Goal: Information Seeking & Learning: Learn about a topic

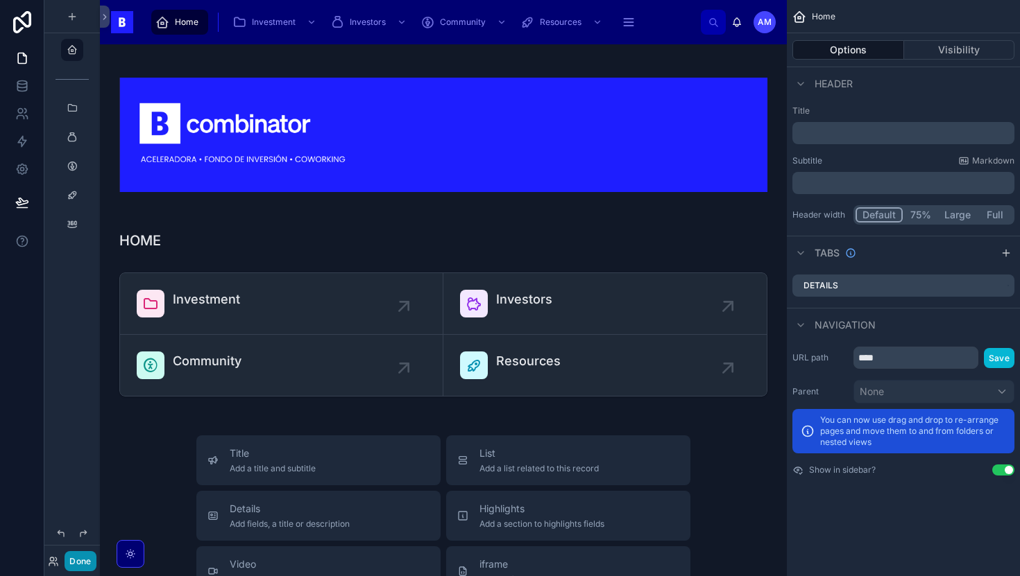
click at [74, 568] on button "Done" at bounding box center [80, 562] width 31 height 20
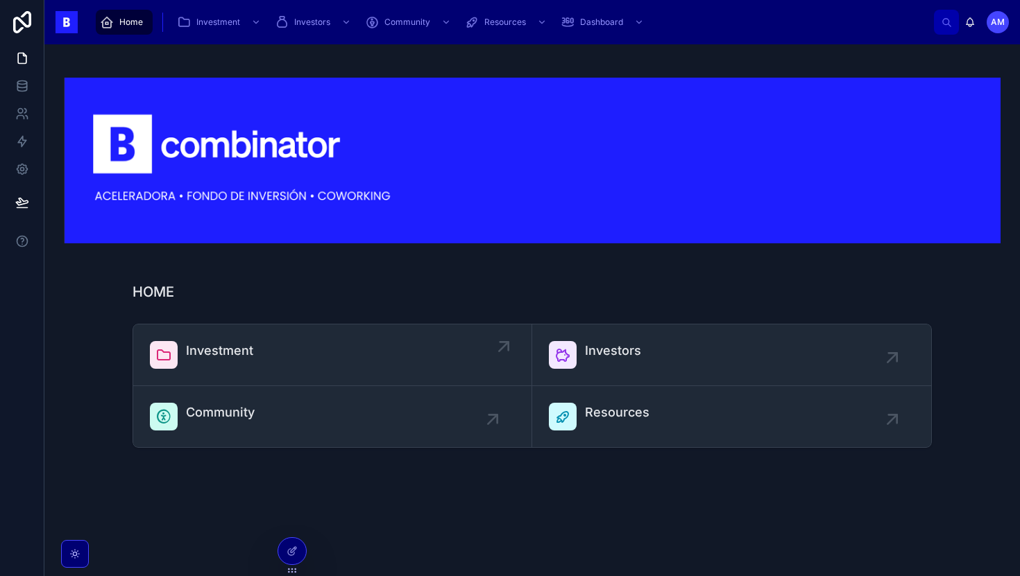
click at [234, 355] on span "Investment" at bounding box center [219, 350] width 67 height 19
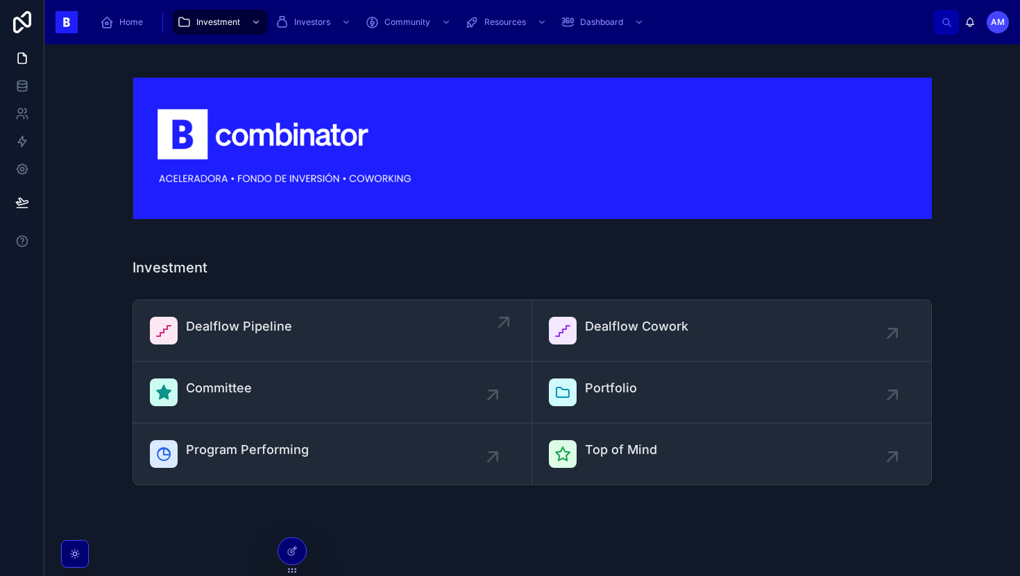
click at [316, 326] on div "Dealflow Pipeline" at bounding box center [332, 331] width 365 height 28
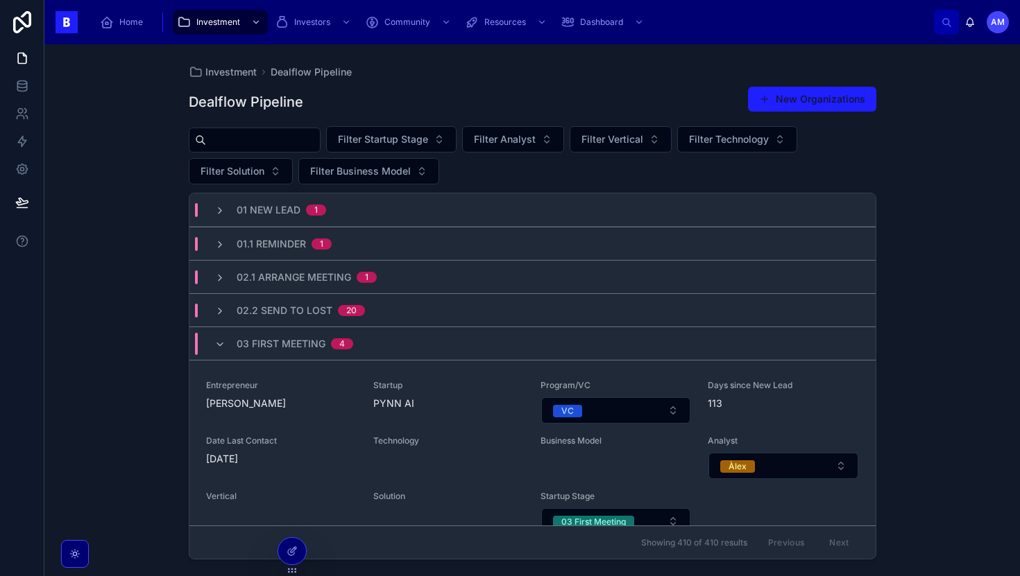
click at [301, 142] on input "text" at bounding box center [263, 139] width 114 height 19
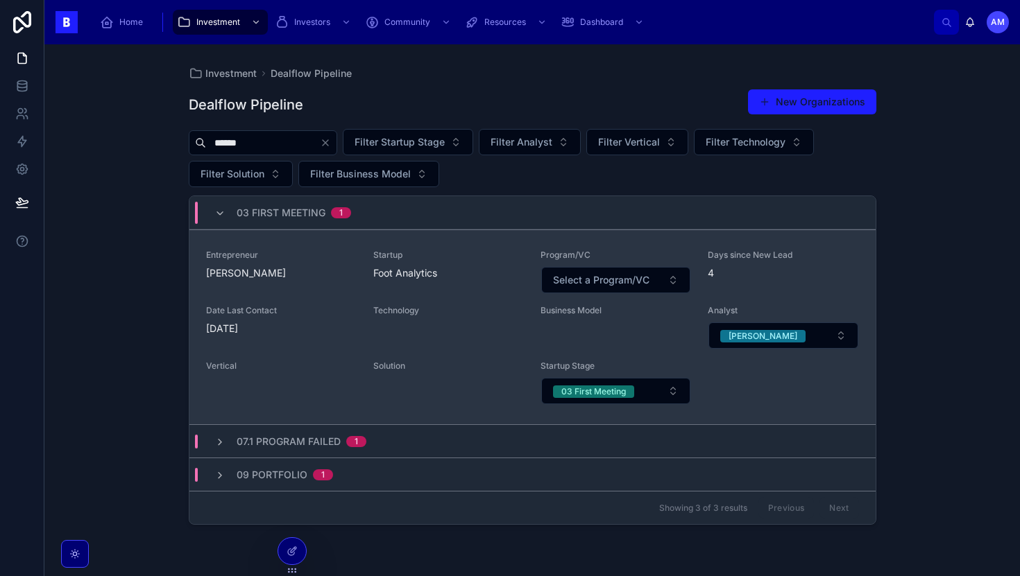
type input "******"
click at [332, 324] on div "[DATE]" at bounding box center [281, 329] width 151 height 14
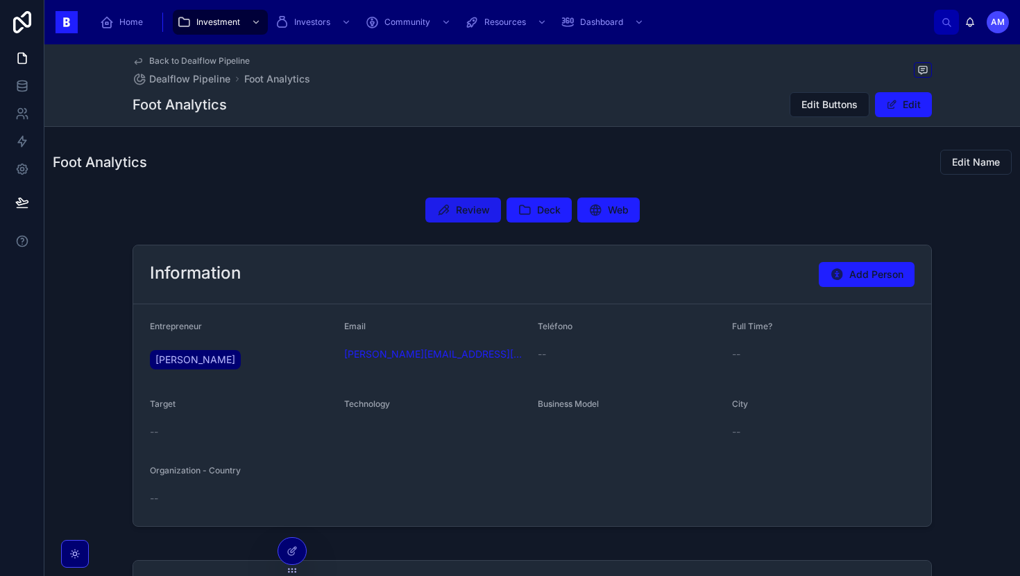
click at [435, 216] on button "Review" at bounding box center [463, 210] width 76 height 25
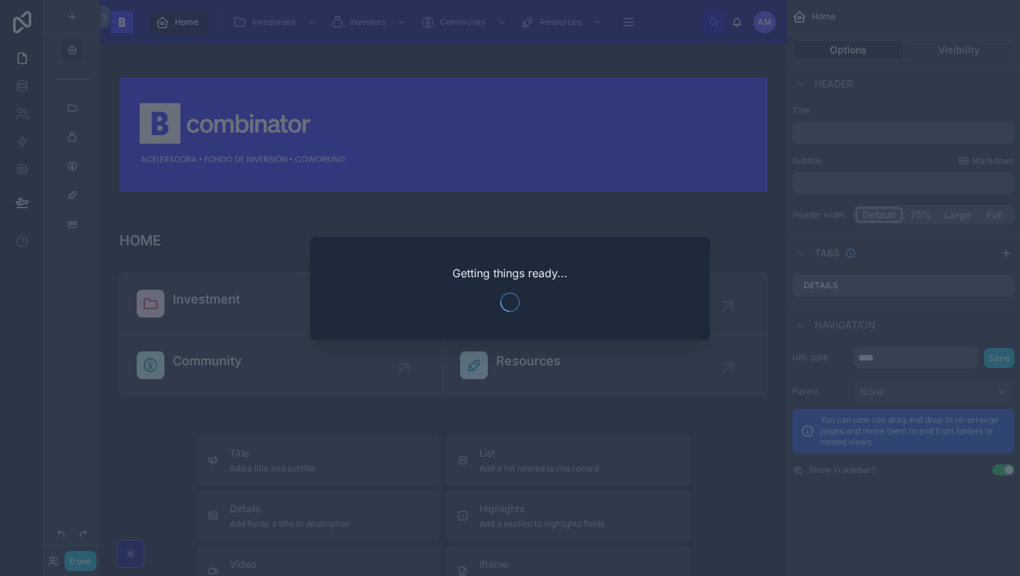
click at [75, 559] on div at bounding box center [510, 288] width 1020 height 576
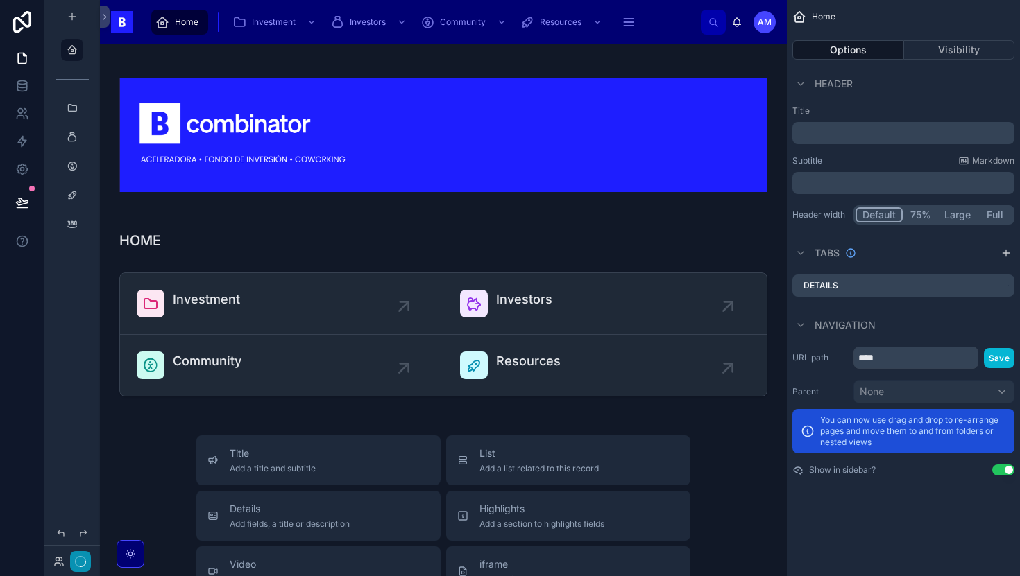
click at [84, 564] on icon "button" at bounding box center [80, 561] width 11 height 11
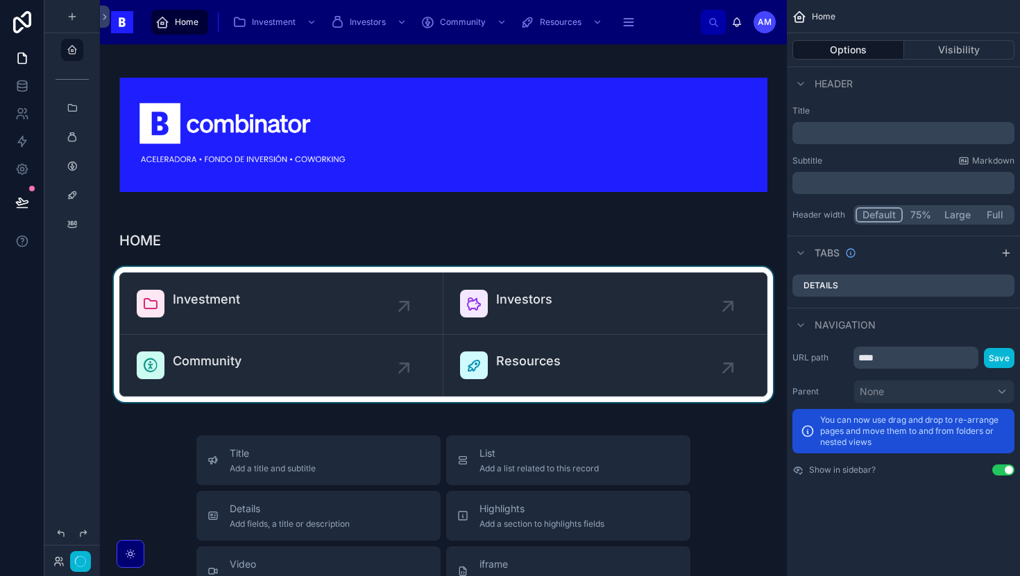
click at [212, 285] on div at bounding box center [443, 334] width 665 height 135
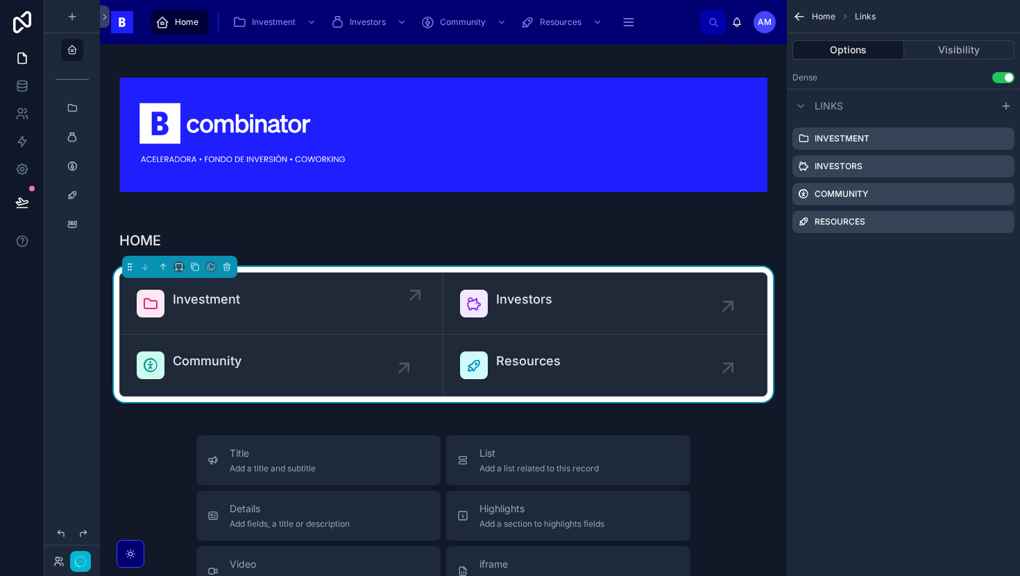
click at [207, 315] on div "Investment" at bounding box center [206, 304] width 67 height 28
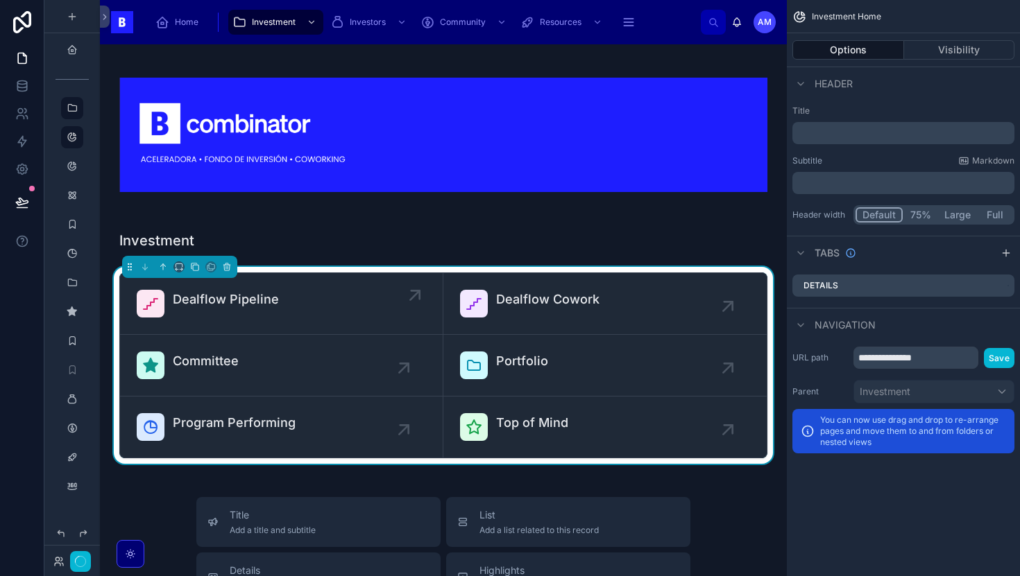
click at [210, 311] on div "Dealflow Pipeline" at bounding box center [226, 304] width 106 height 28
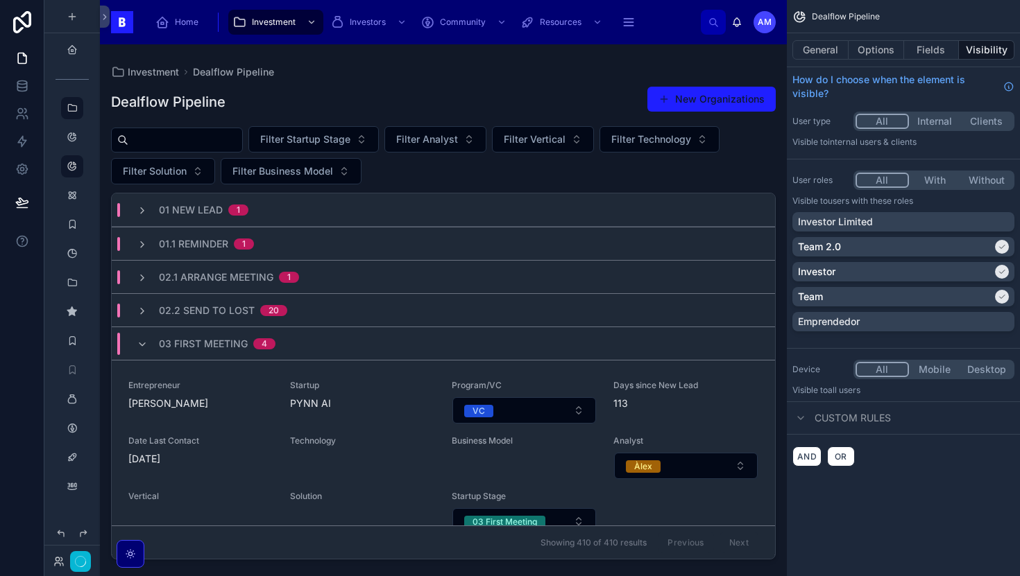
click at [189, 135] on div at bounding box center [443, 301] width 687 height 515
click at [180, 139] on input "text" at bounding box center [185, 139] width 114 height 19
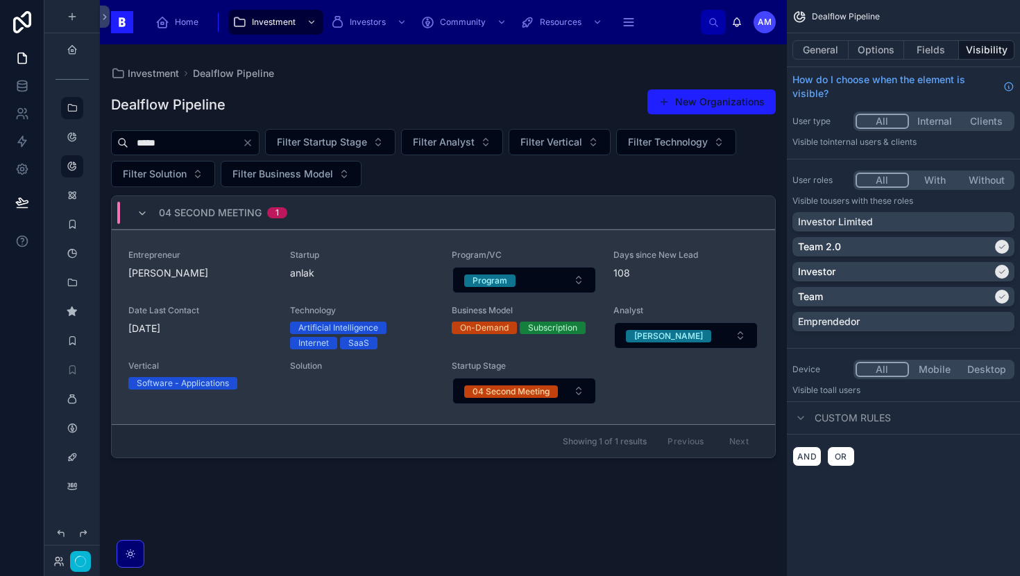
type input "*****"
click at [241, 283] on div "Entrepreneur Miguel Sureda" at bounding box center [200, 272] width 145 height 44
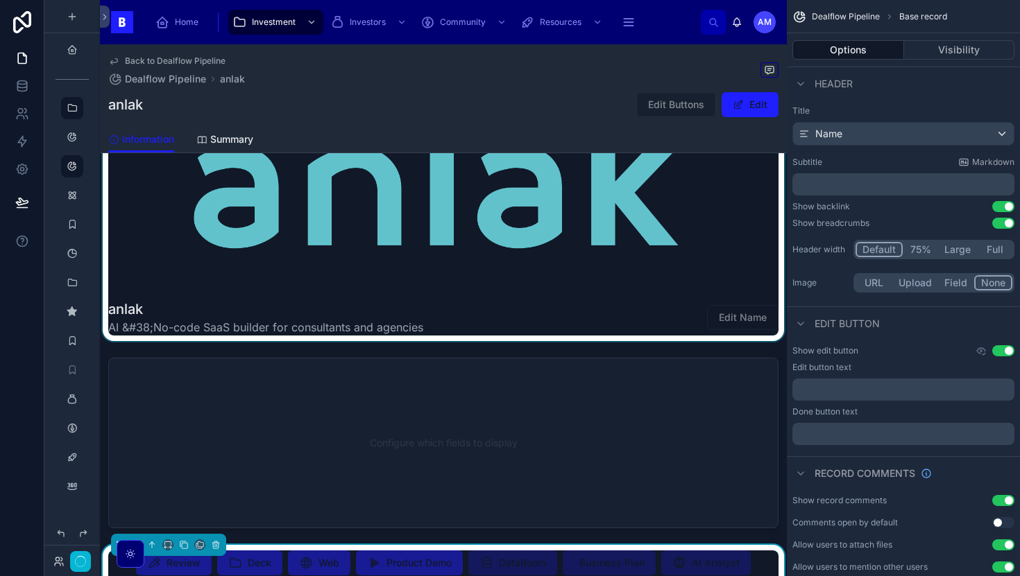
scroll to position [328, 0]
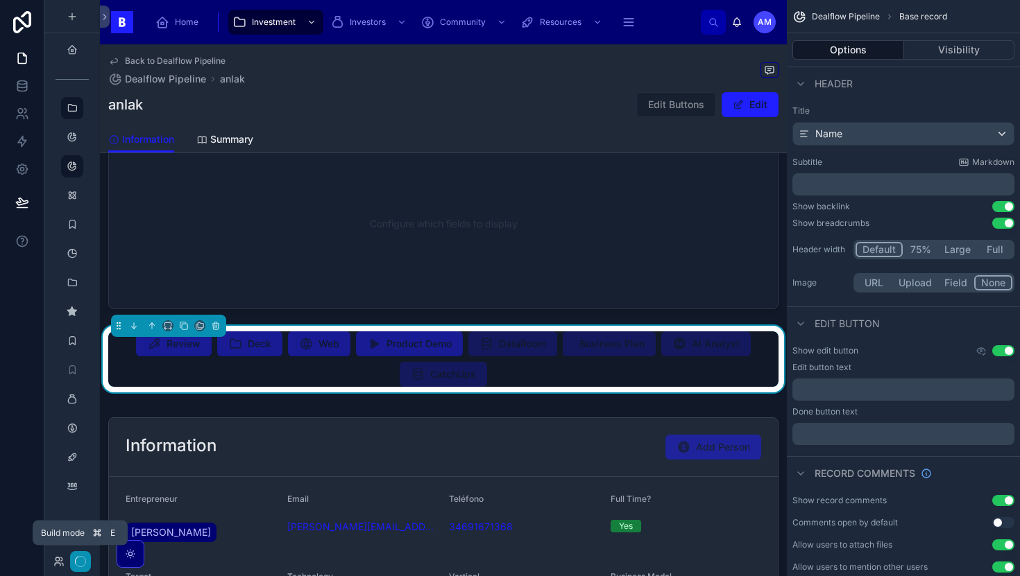
click at [80, 568] on button "button" at bounding box center [80, 562] width 21 height 21
click at [244, 346] on span "Deck" at bounding box center [249, 344] width 65 height 25
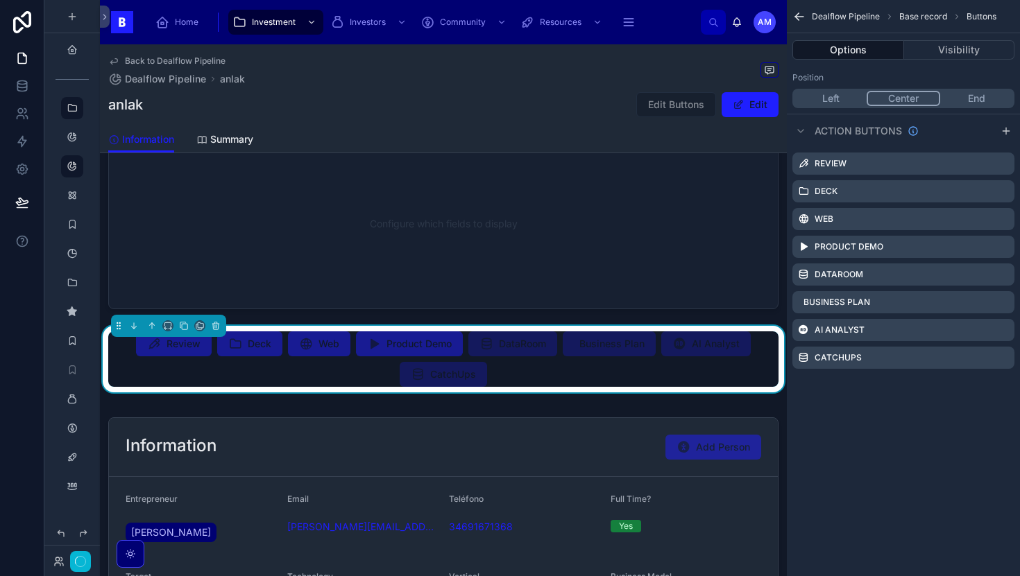
click at [194, 352] on span "Review" at bounding box center [174, 344] width 76 height 25
click at [196, 348] on span "Review" at bounding box center [174, 344] width 76 height 25
click at [84, 566] on icon "button" at bounding box center [80, 561] width 11 height 11
click at [185, 355] on span "Review" at bounding box center [174, 344] width 76 height 25
click at [191, 348] on span "Review" at bounding box center [174, 344] width 76 height 25
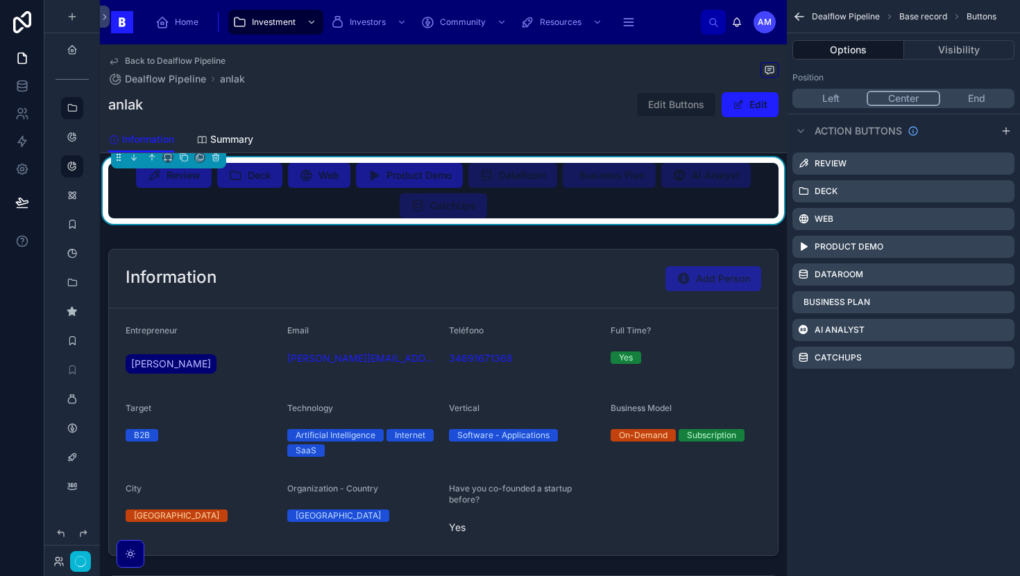
click at [314, 362] on div at bounding box center [443, 494] width 687 height 518
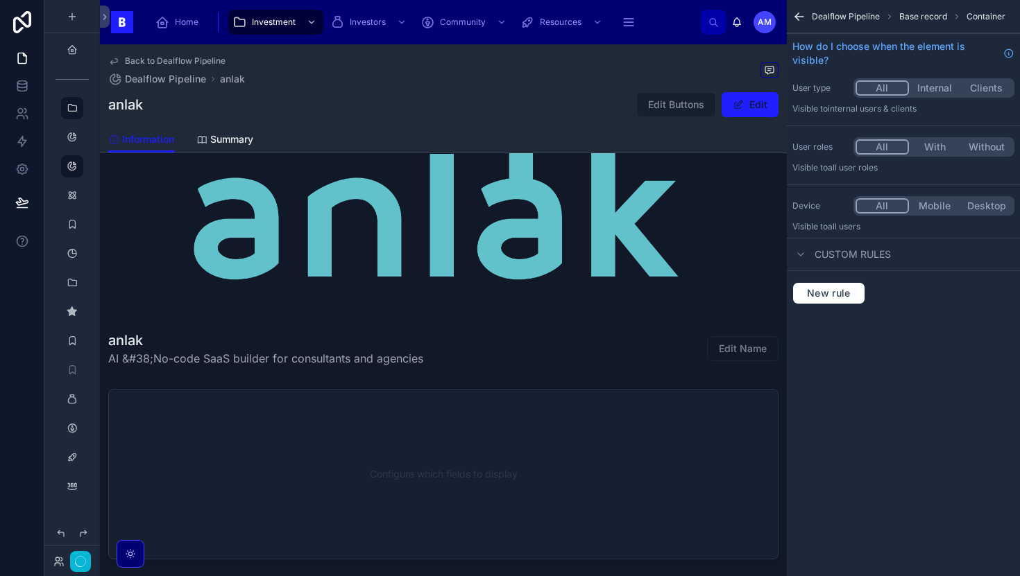
scroll to position [0, 0]
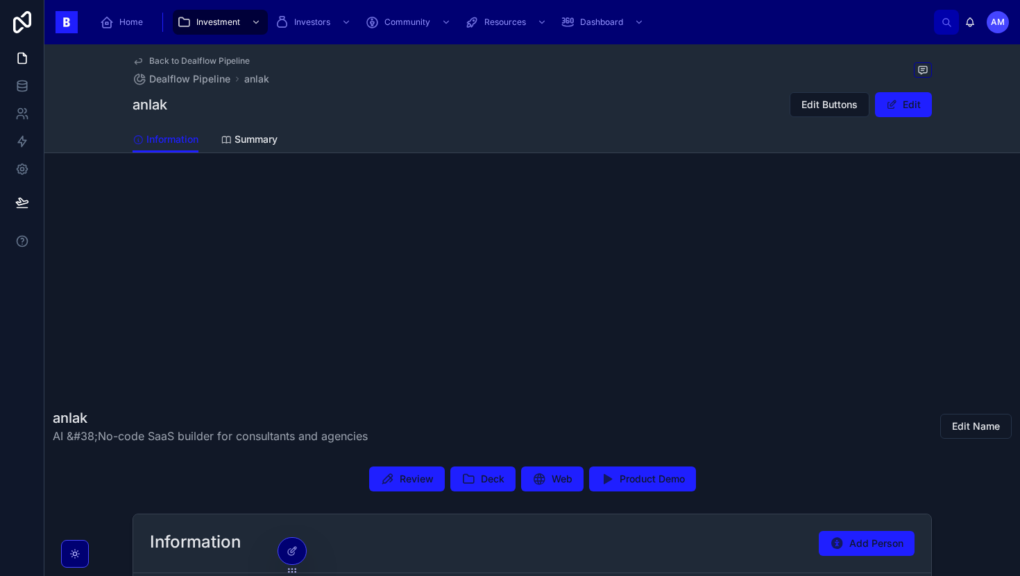
scroll to position [155, 0]
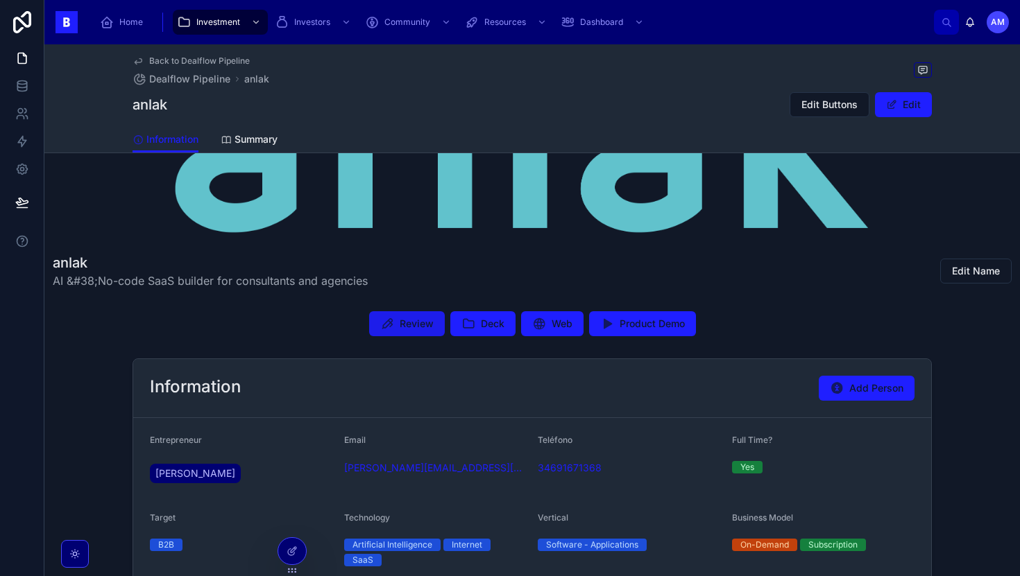
click at [421, 314] on button "Review" at bounding box center [407, 323] width 76 height 25
click at [221, 23] on span "Investment" at bounding box center [218, 22] width 44 height 11
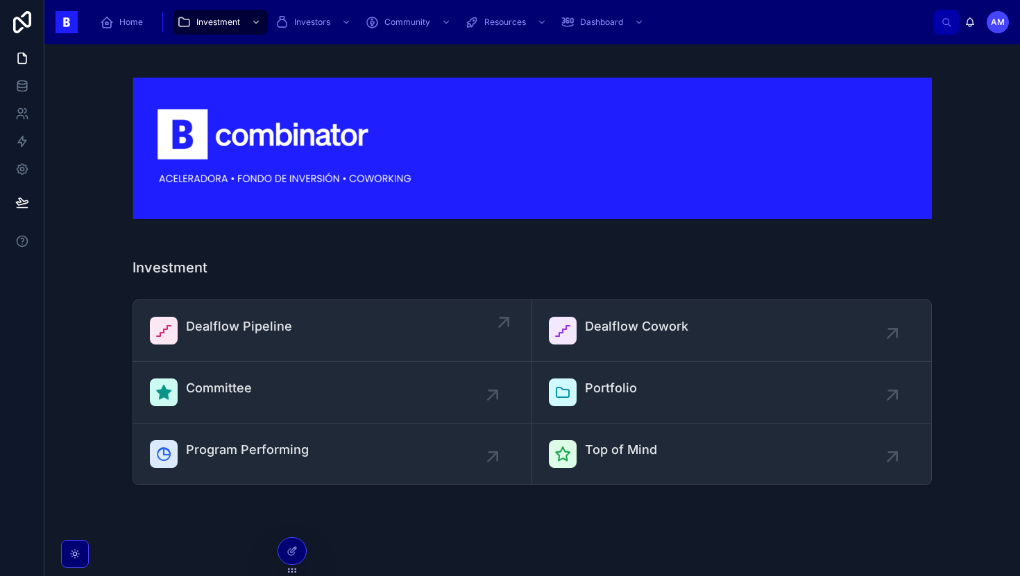
click at [213, 327] on span "Dealflow Pipeline" at bounding box center [239, 326] width 106 height 19
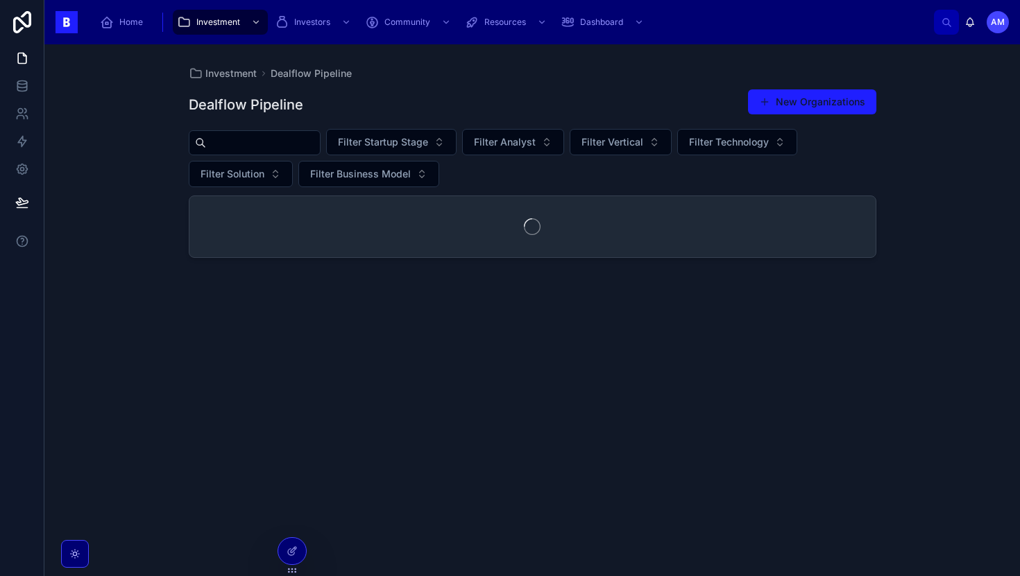
click at [257, 142] on input "text" at bounding box center [263, 142] width 114 height 19
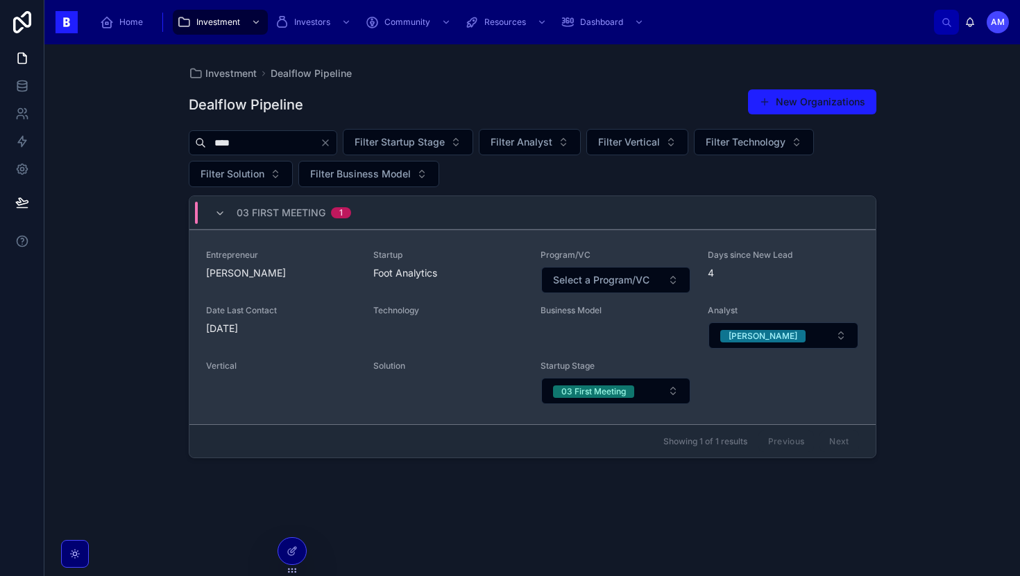
type input "****"
click at [318, 268] on span "[PERSON_NAME]" at bounding box center [281, 273] width 151 height 14
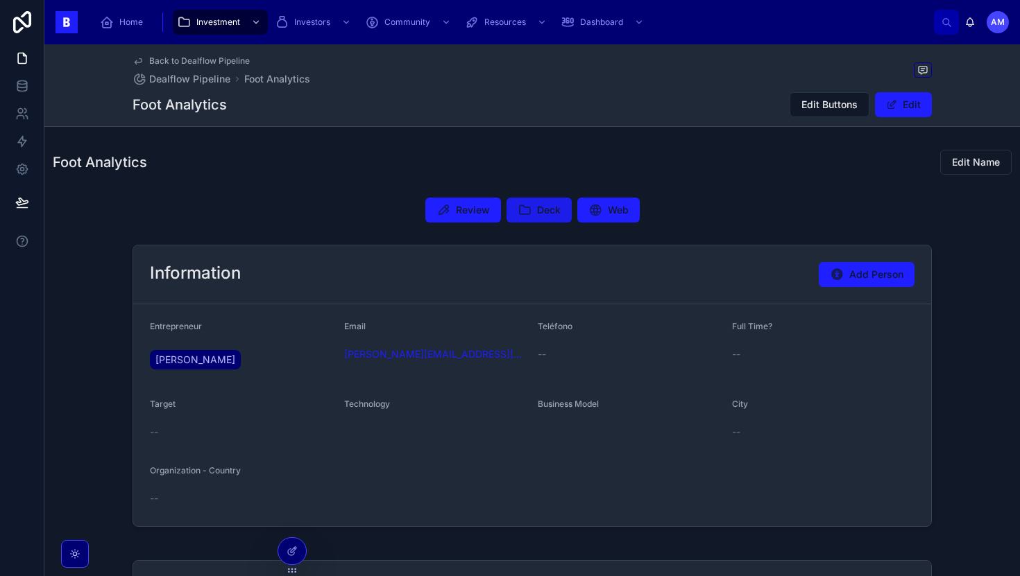
click at [541, 212] on span "Deck" at bounding box center [549, 210] width 24 height 14
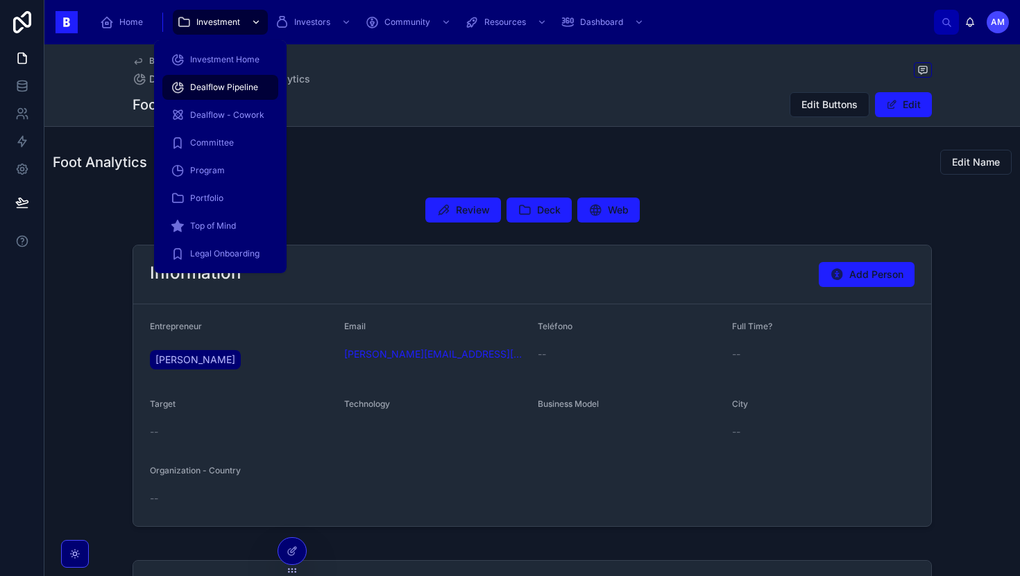
click at [247, 33] on div "scrollable content" at bounding box center [255, 22] width 18 height 22
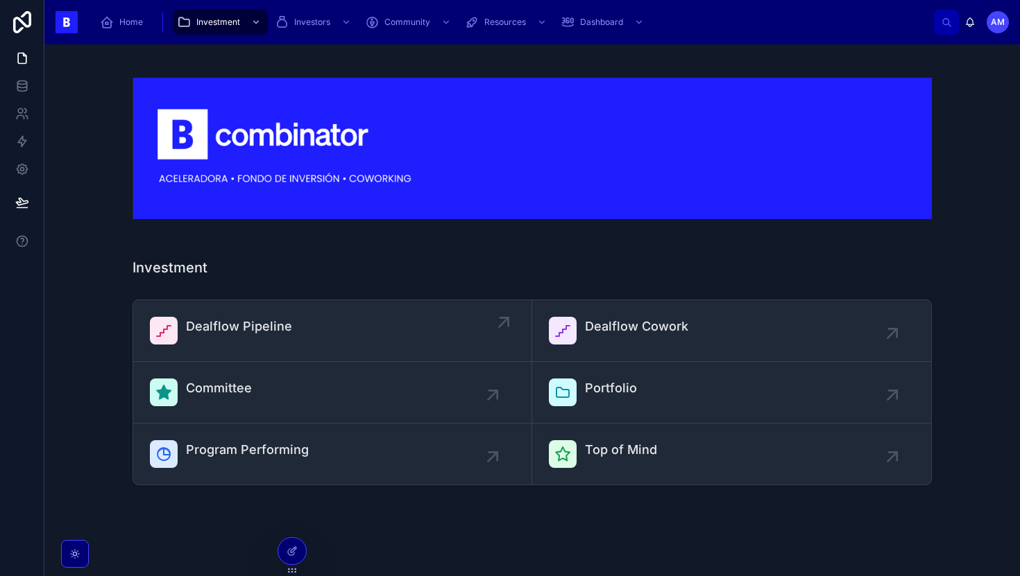
click at [271, 327] on span "Dealflow Pipeline" at bounding box center [239, 326] width 106 height 19
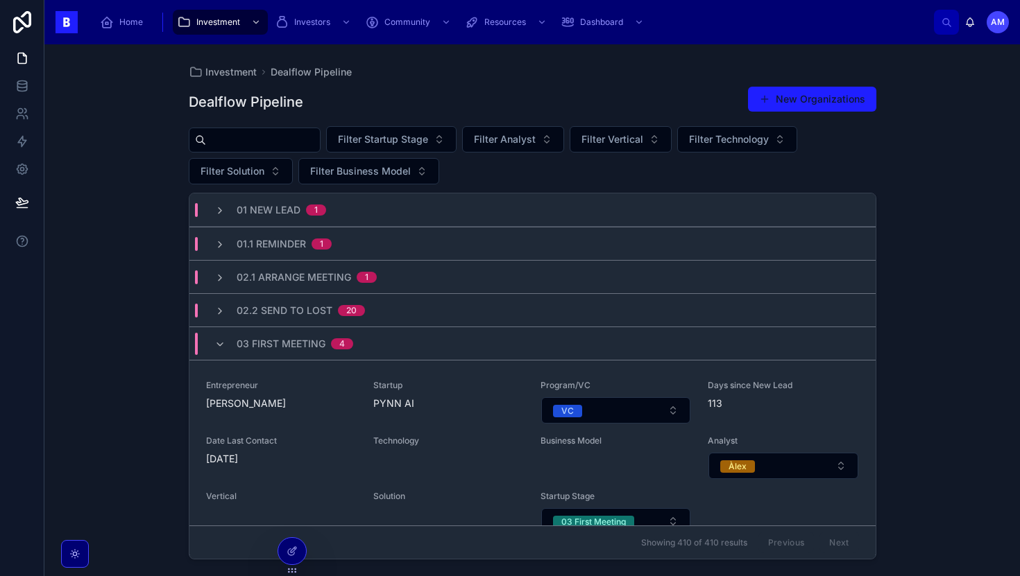
click at [289, 144] on input "text" at bounding box center [263, 139] width 114 height 19
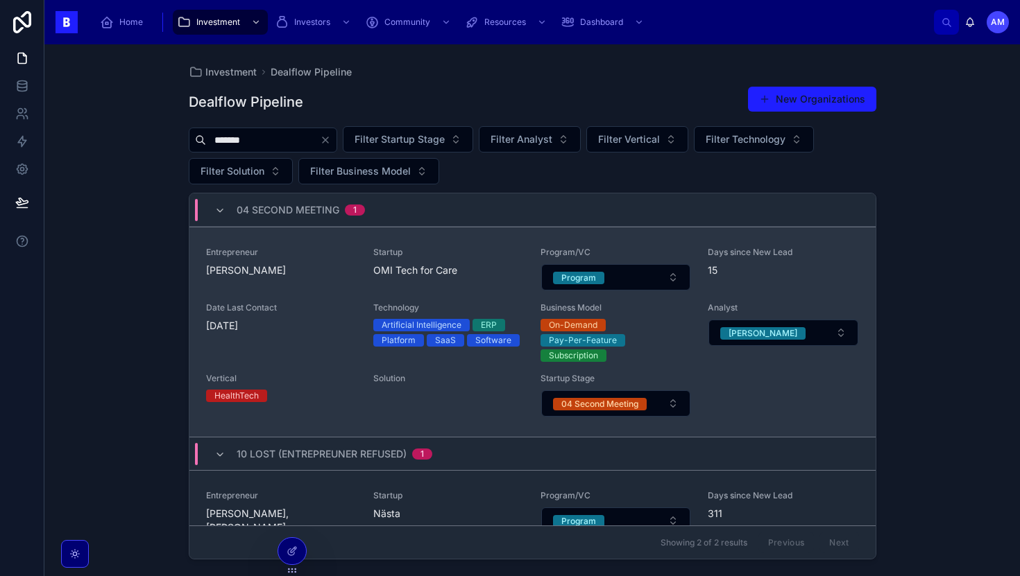
scroll to position [44, 0]
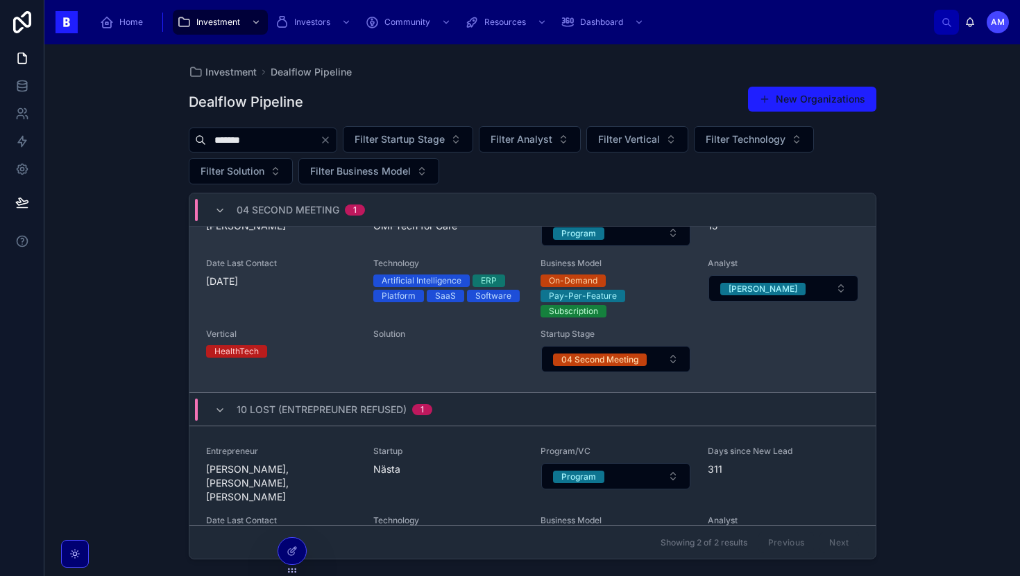
type input "*******"
click at [327, 286] on div "[DATE]" at bounding box center [281, 282] width 151 height 14
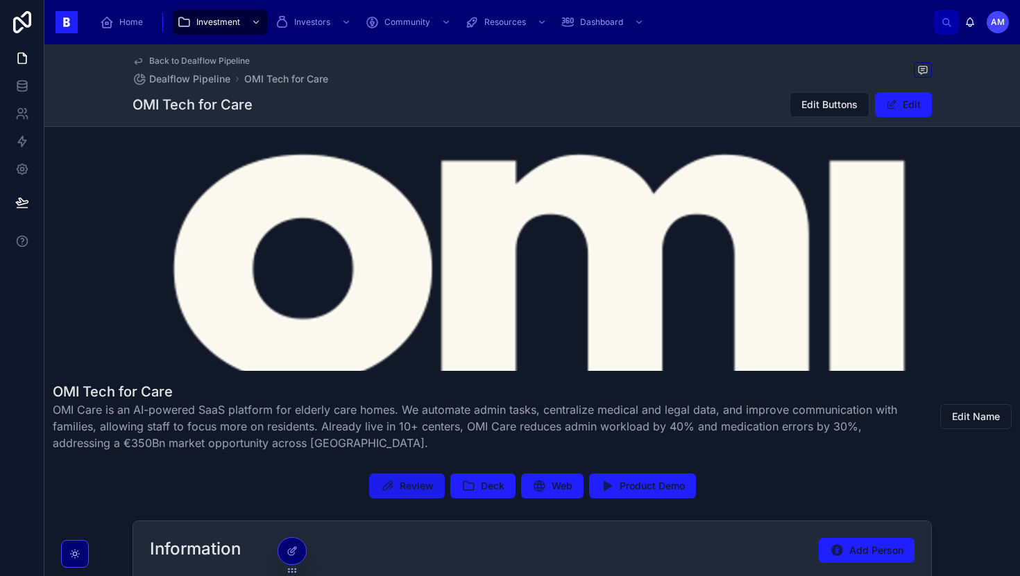
click at [427, 486] on span "Review" at bounding box center [417, 486] width 34 height 14
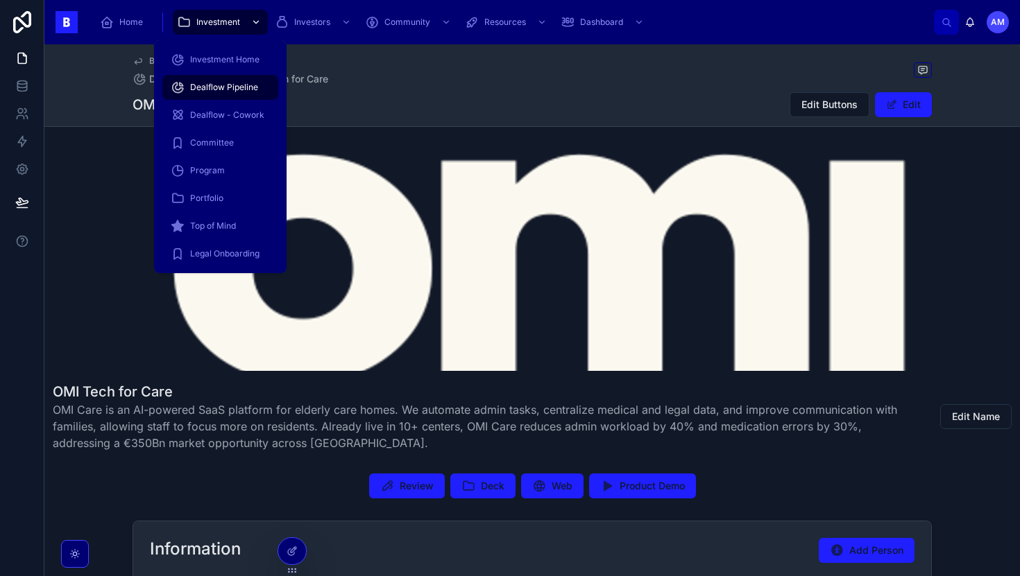
click at [233, 16] on div "Investment" at bounding box center [220, 22] width 87 height 22
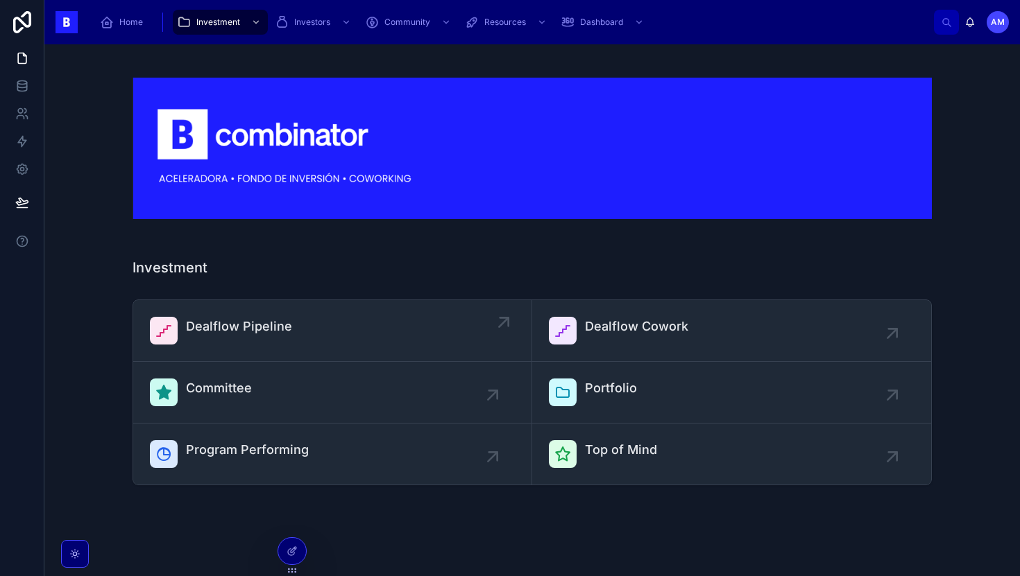
click at [291, 343] on div "Dealflow Pipeline" at bounding box center [332, 331] width 365 height 28
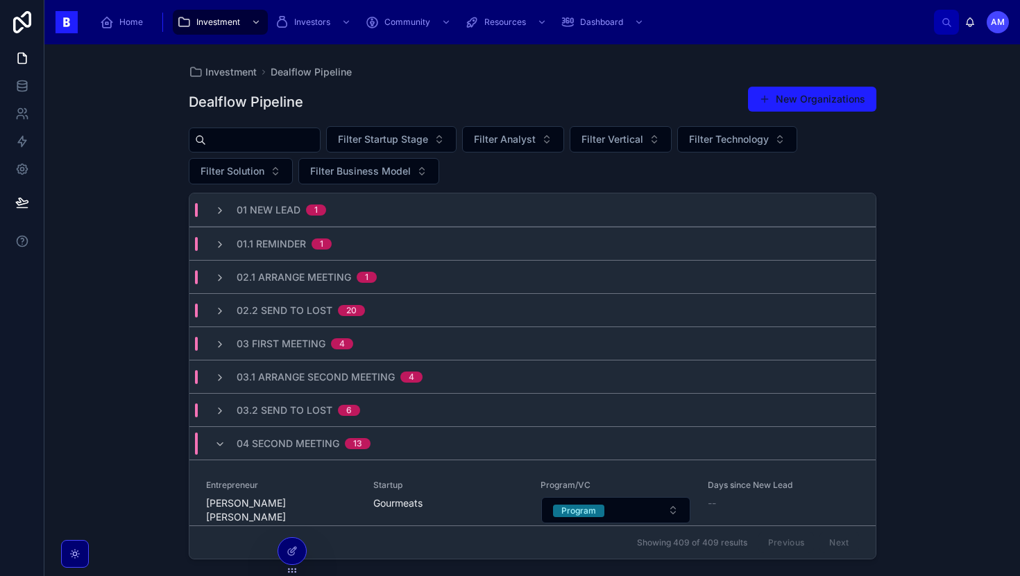
click at [259, 142] on input "text" at bounding box center [263, 139] width 114 height 19
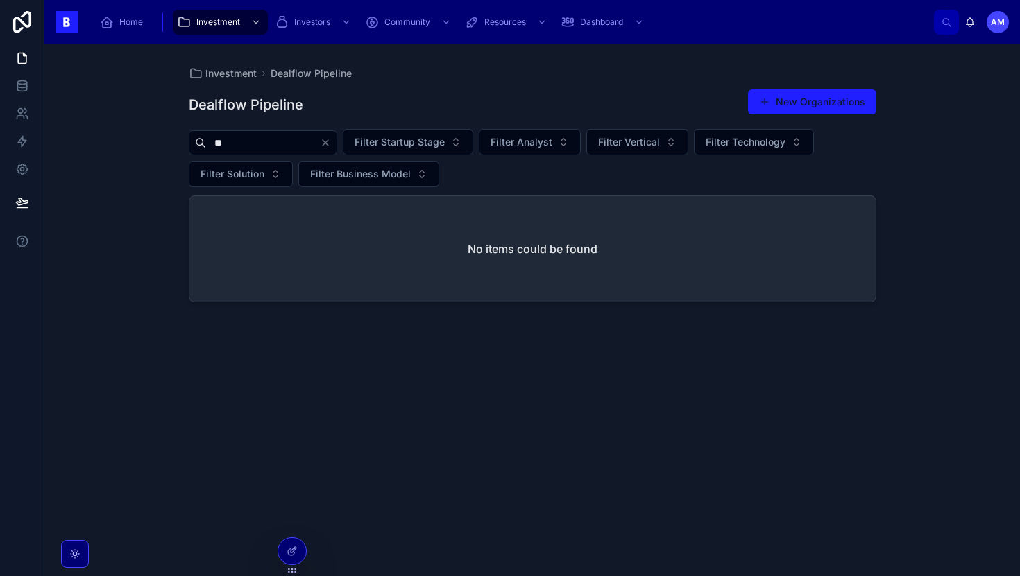
type input "*"
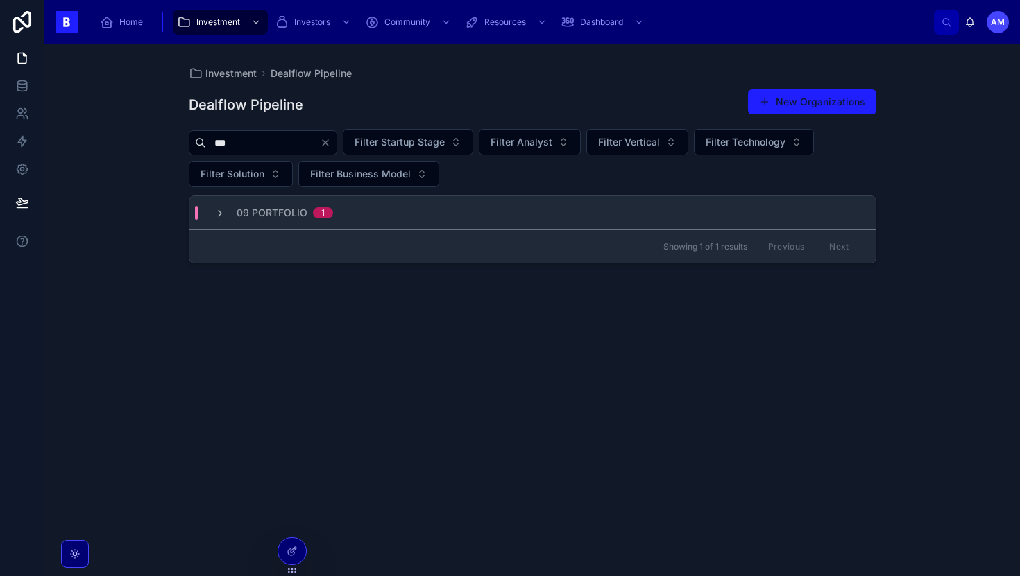
type input "***"
click at [358, 211] on div "09 Portfolio 1" at bounding box center [532, 212] width 686 height 33
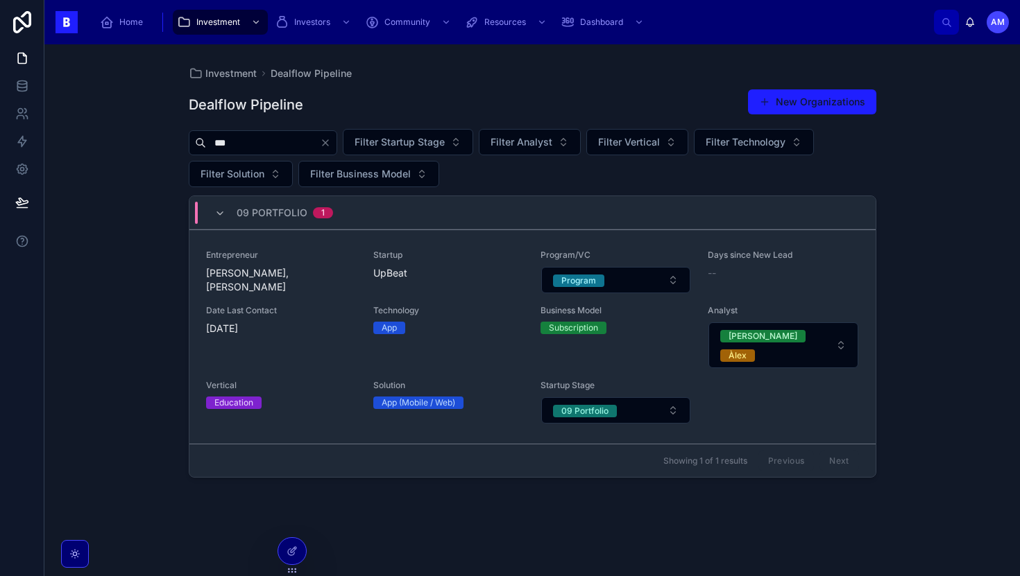
click at [287, 134] on input "***" at bounding box center [263, 142] width 114 height 19
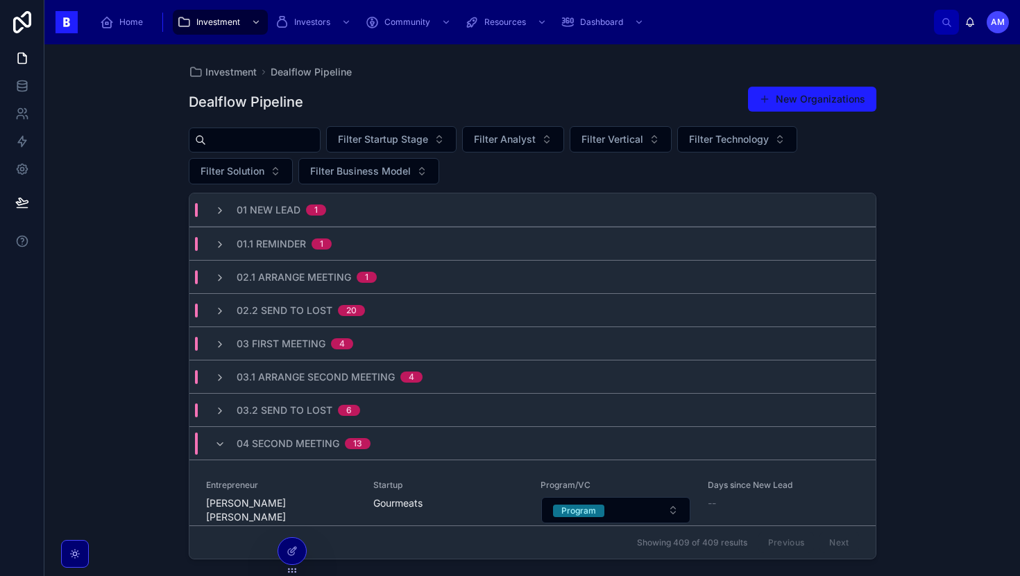
click at [122, 226] on div "Investment Dealflow Pipeline Dealflow Pipeline New Organizations Filter Startup…" at bounding box center [531, 310] width 975 height 532
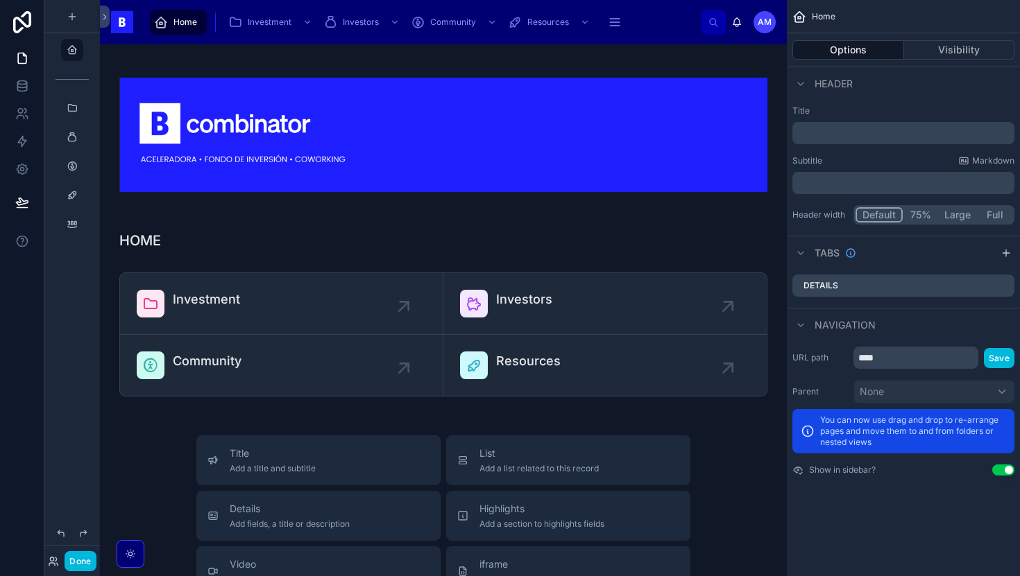
click at [83, 563] on button "Done" at bounding box center [80, 562] width 31 height 20
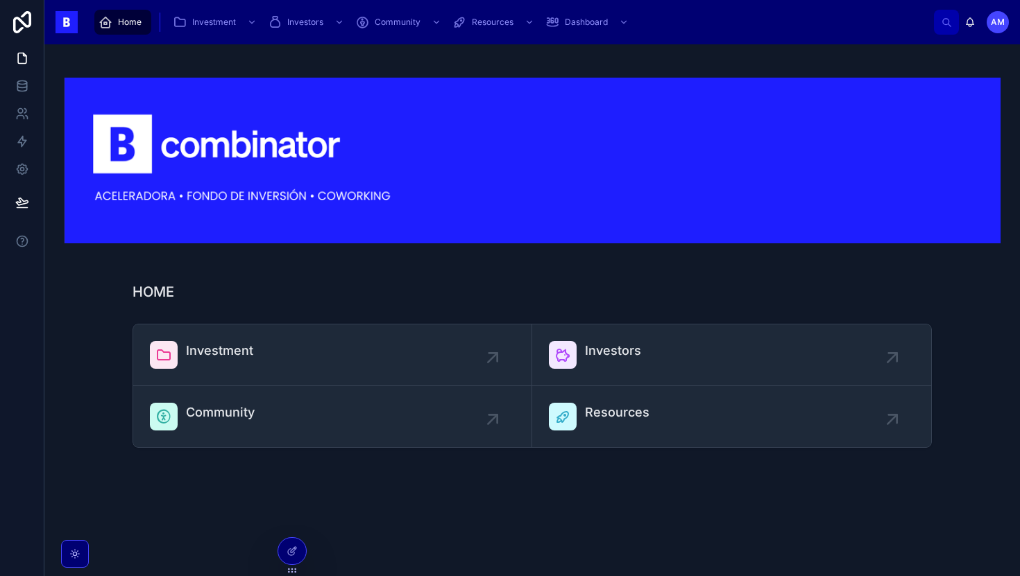
click at [251, 361] on div "Investment" at bounding box center [219, 355] width 67 height 28
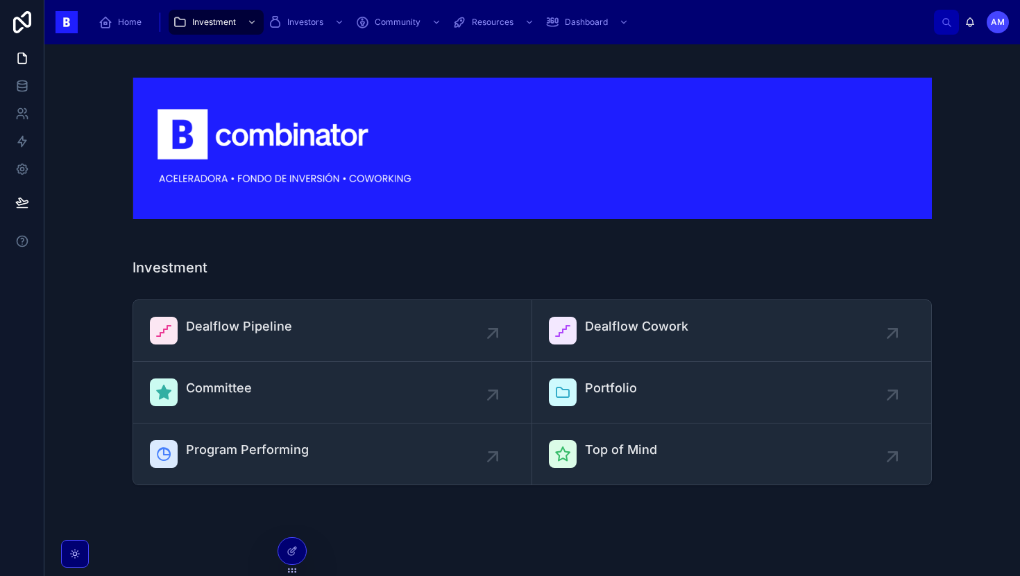
click at [262, 335] on span "Dealflow Pipeline" at bounding box center [239, 326] width 106 height 19
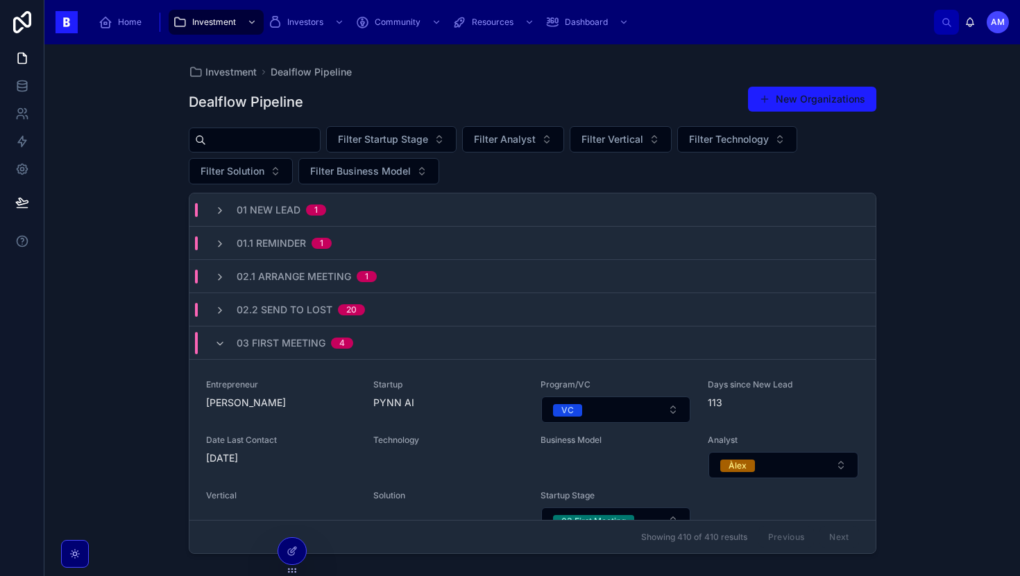
click at [352, 343] on span "4" at bounding box center [342, 343] width 22 height 11
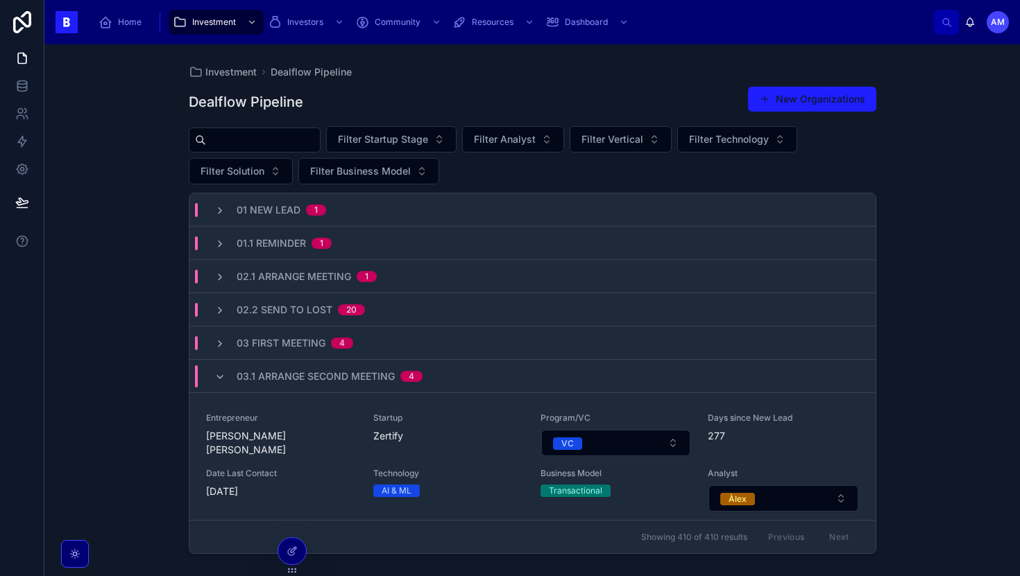
click at [350, 373] on span "03.1 Arrange Second Meeting" at bounding box center [316, 377] width 158 height 14
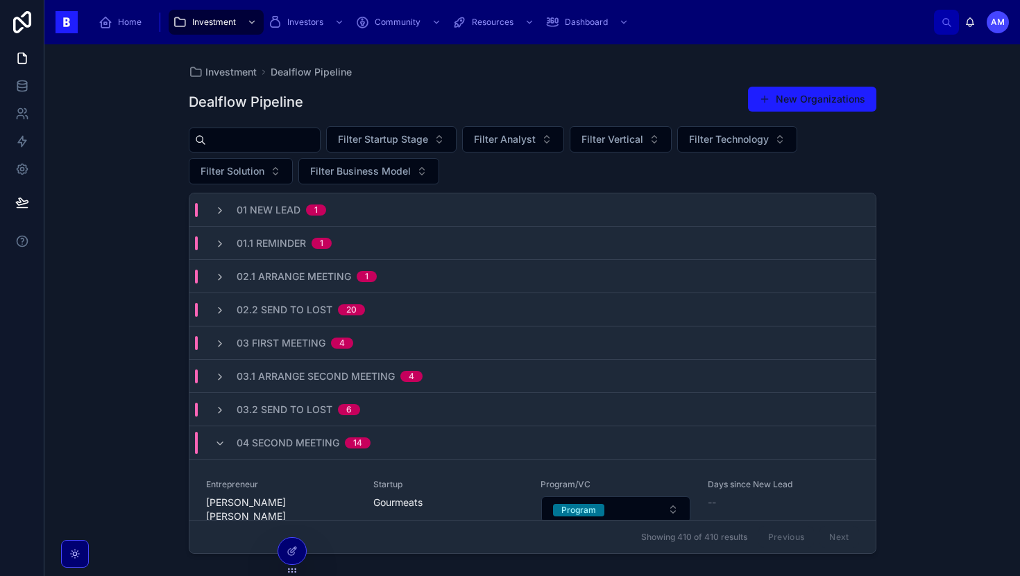
scroll to position [121, 0]
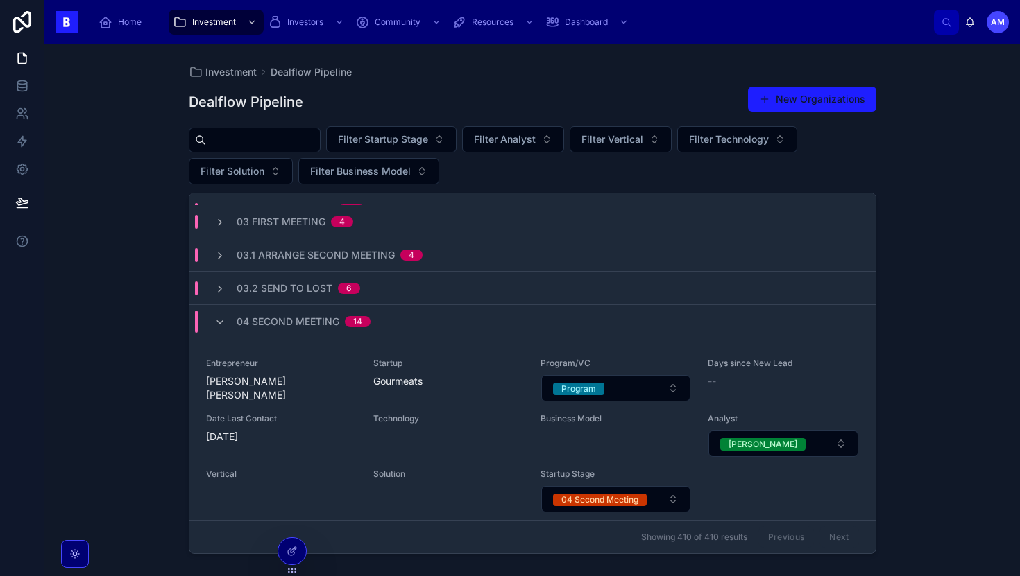
click at [328, 333] on div "04 Second Meeting 14" at bounding box center [532, 321] width 686 height 33
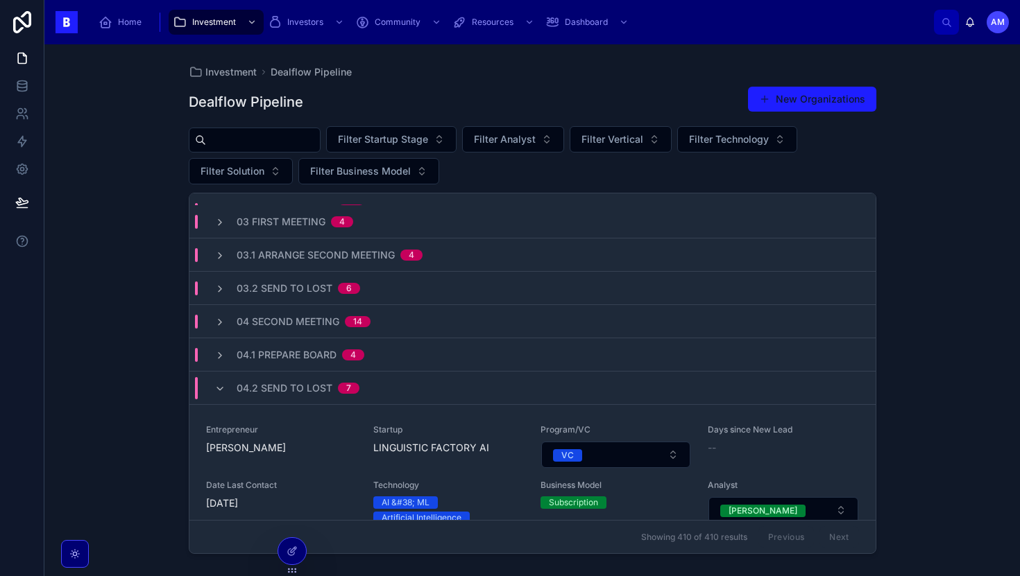
click at [310, 391] on span "04.2 Send to Lost" at bounding box center [285, 389] width 96 height 14
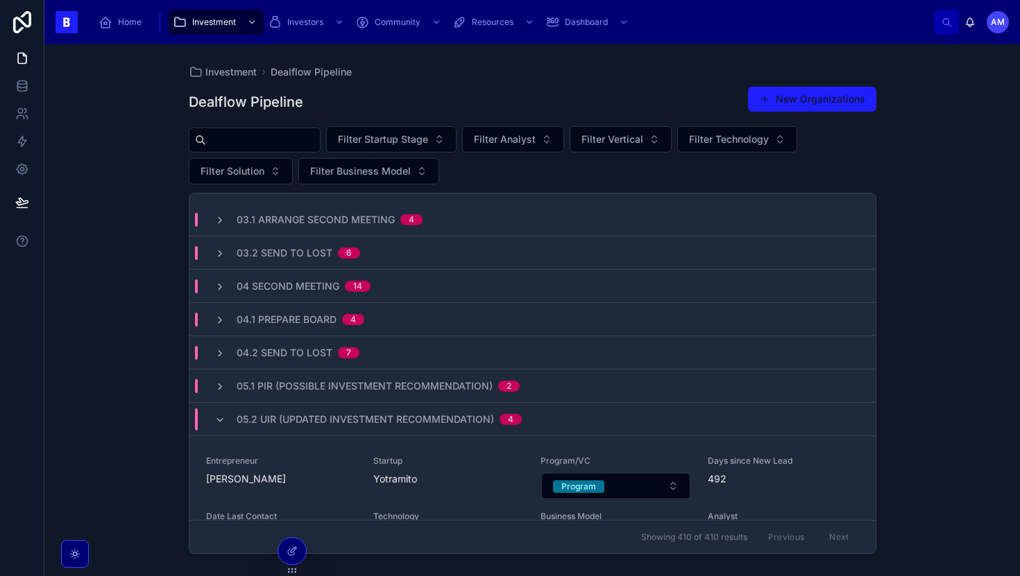
scroll to position [162, 0]
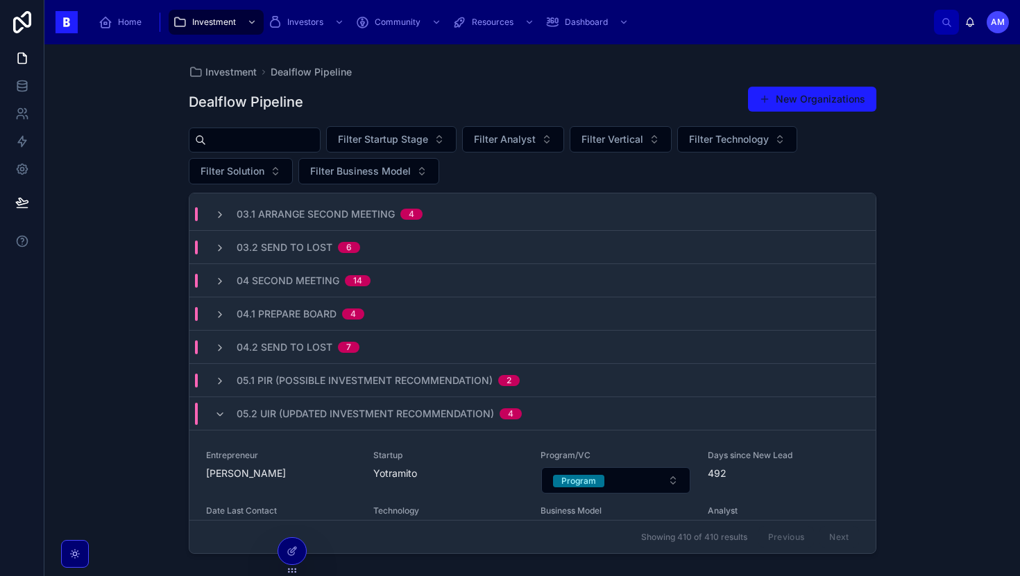
click at [300, 411] on span "05.2 UIR (Updated Investment Recommendation)" at bounding box center [365, 414] width 257 height 14
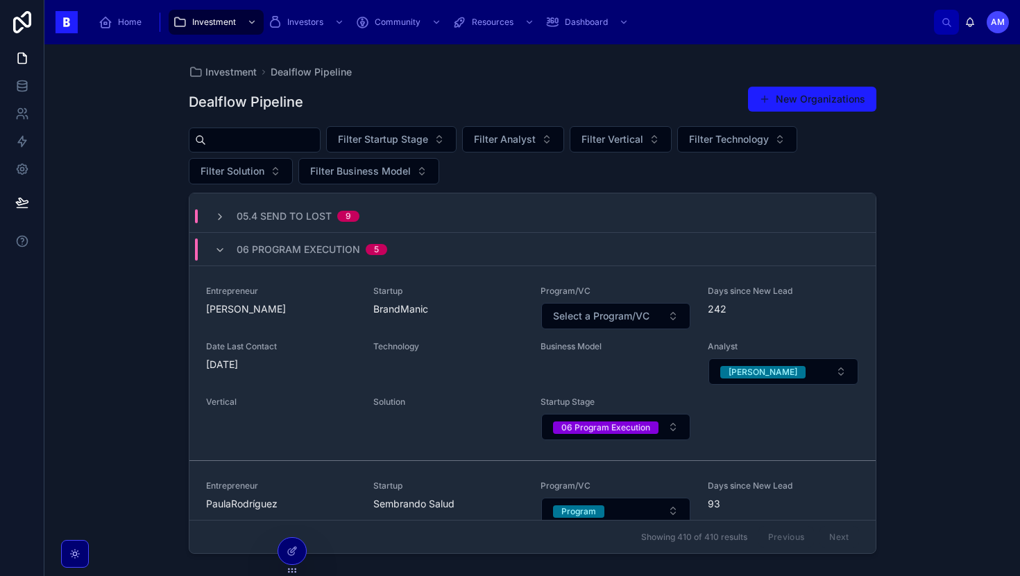
scroll to position [457, 0]
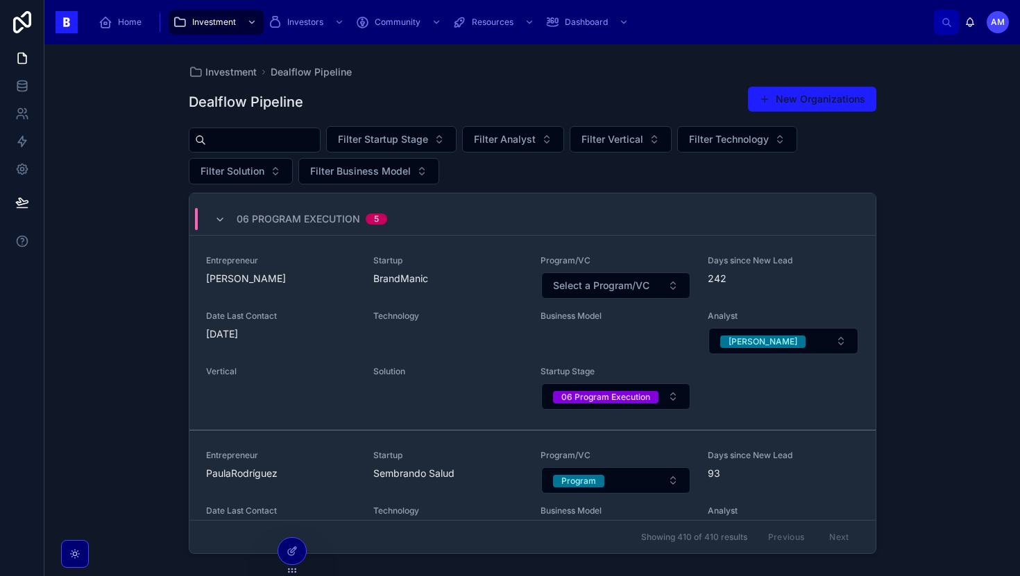
click at [344, 229] on div "06 Program Execution 5" at bounding box center [312, 219] width 151 height 22
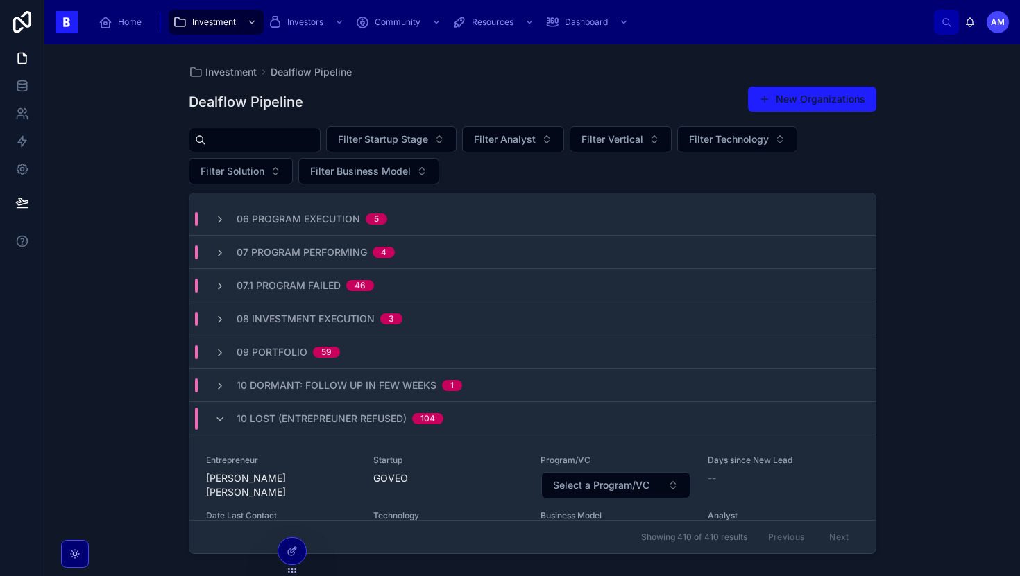
click at [332, 430] on div "10 Lost (Entrepreuner Refused) 104" at bounding box center [532, 418] width 686 height 33
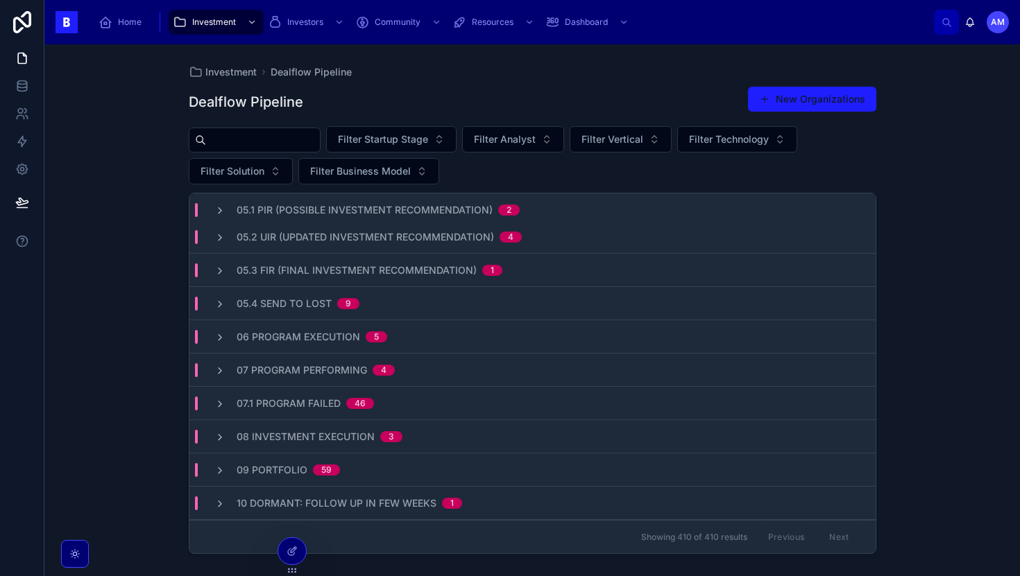
scroll to position [439, 0]
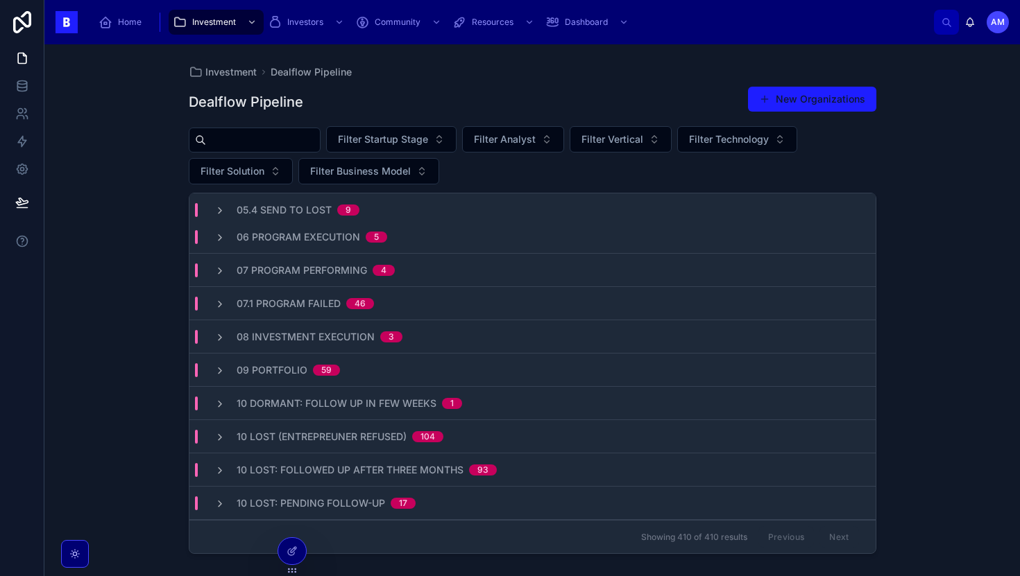
click at [144, 324] on div "Investment Dealflow Pipeline Dealflow Pipeline New Organizations Filter Startup…" at bounding box center [531, 310] width 975 height 532
click at [515, 140] on span "Filter Analyst" at bounding box center [505, 139] width 62 height 14
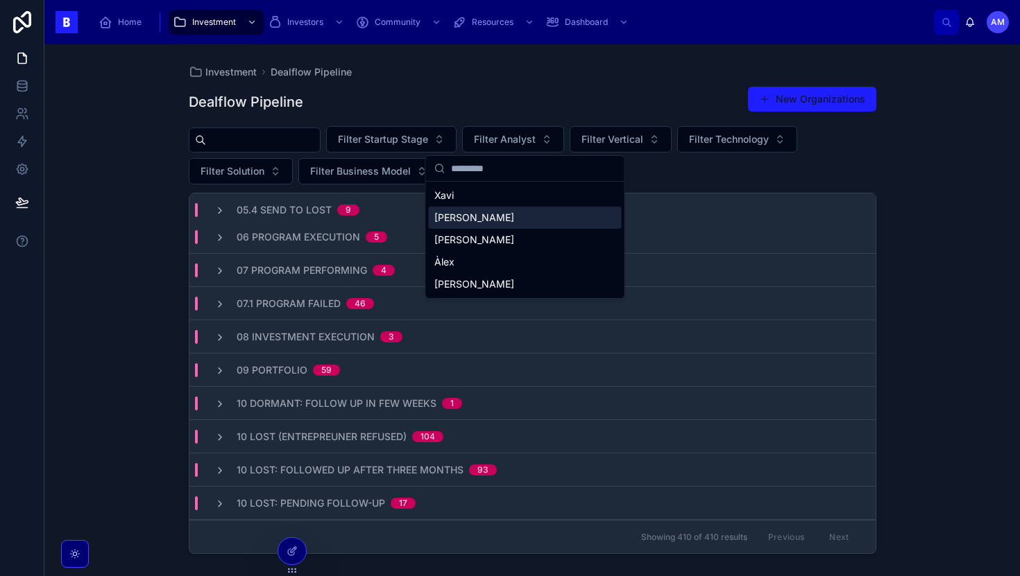
click at [467, 226] on div "[PERSON_NAME]" at bounding box center [525, 218] width 193 height 22
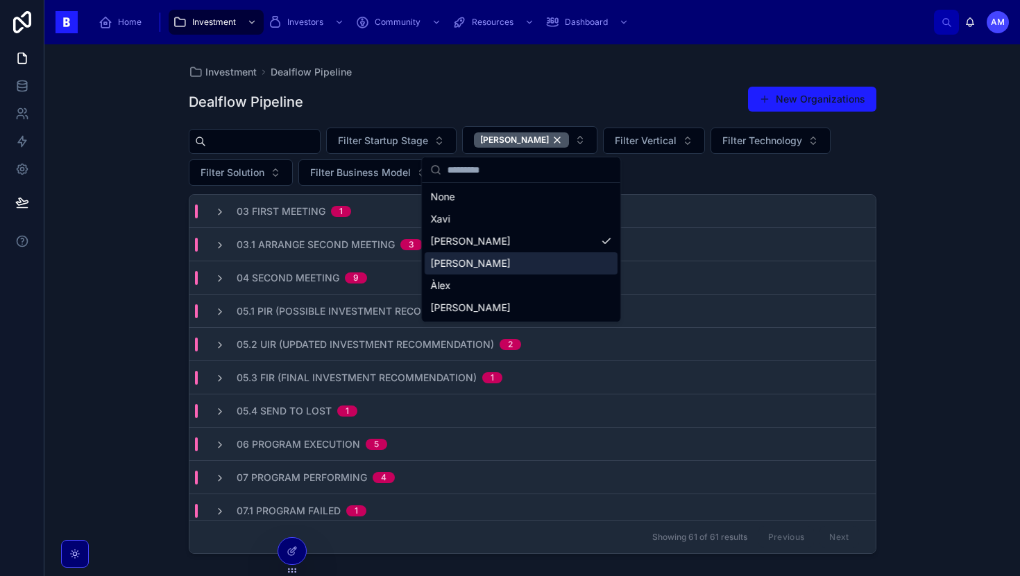
click at [137, 325] on div "Investment Dealflow Pipeline Dealflow Pipeline New Organizations Filter Startup…" at bounding box center [531, 310] width 975 height 532
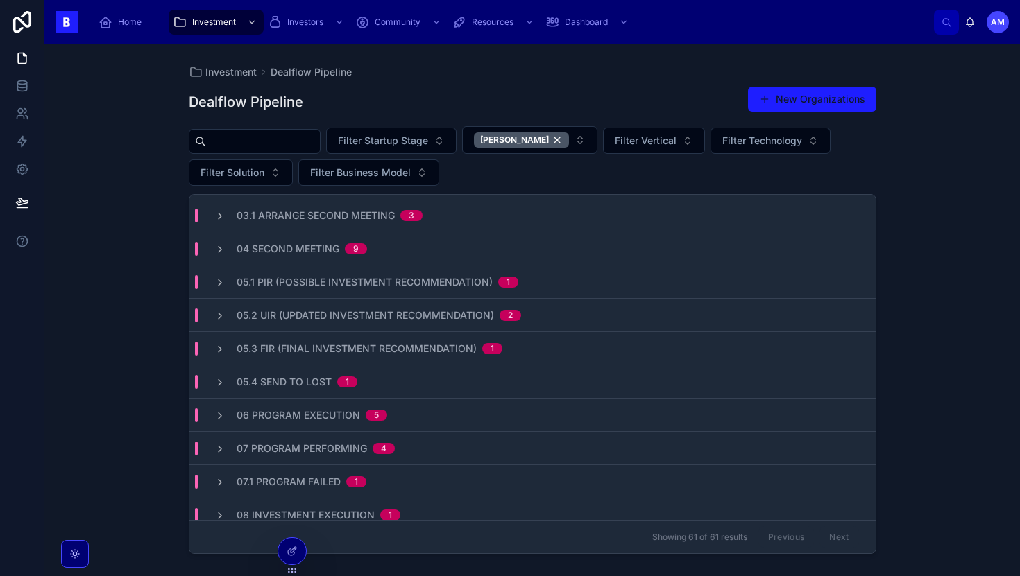
scroll to position [24, 0]
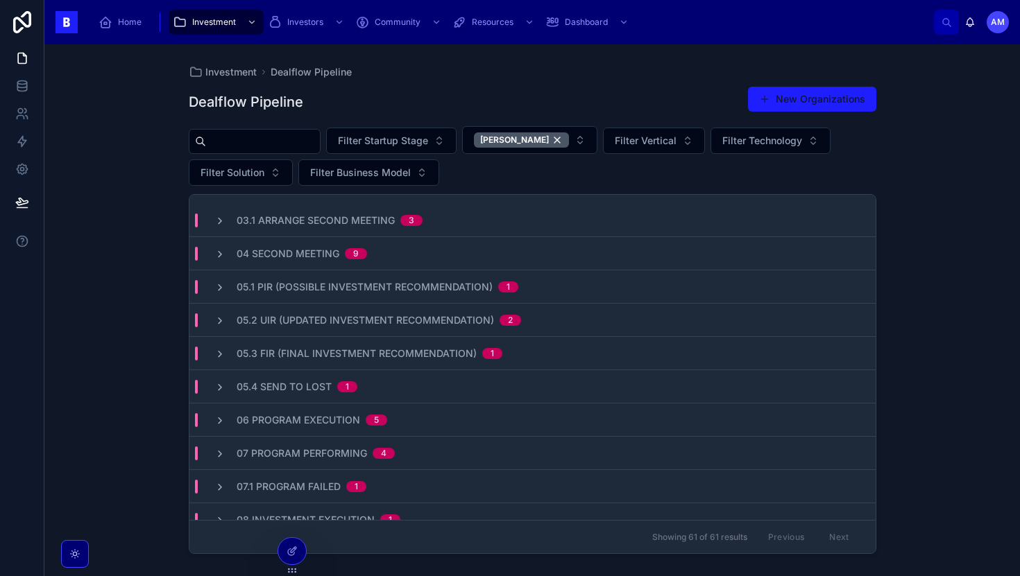
click at [140, 366] on div "Investment Dealflow Pipeline Dealflow Pipeline New Organizations Filter Startup…" at bounding box center [531, 310] width 975 height 532
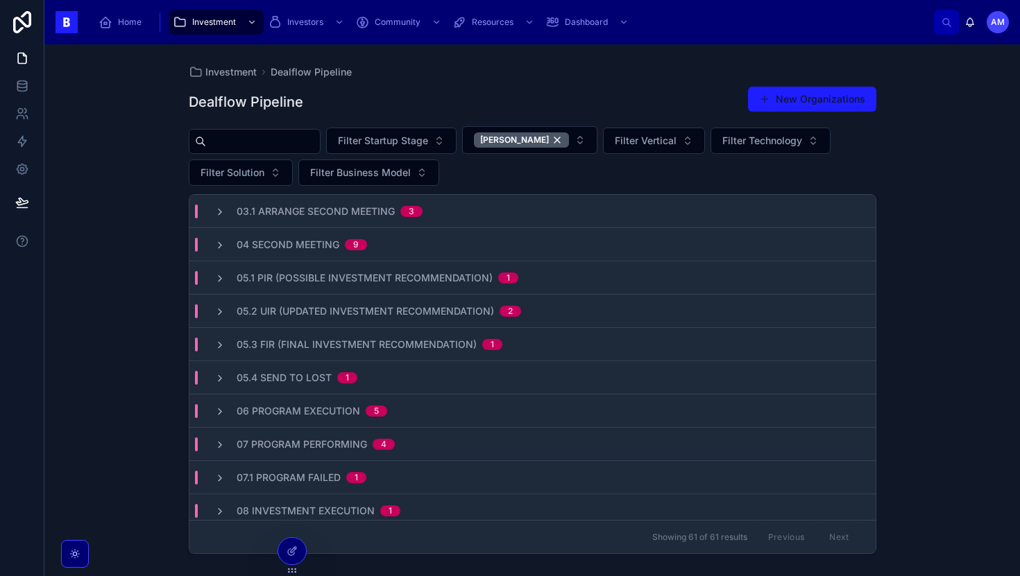
scroll to position [0, 0]
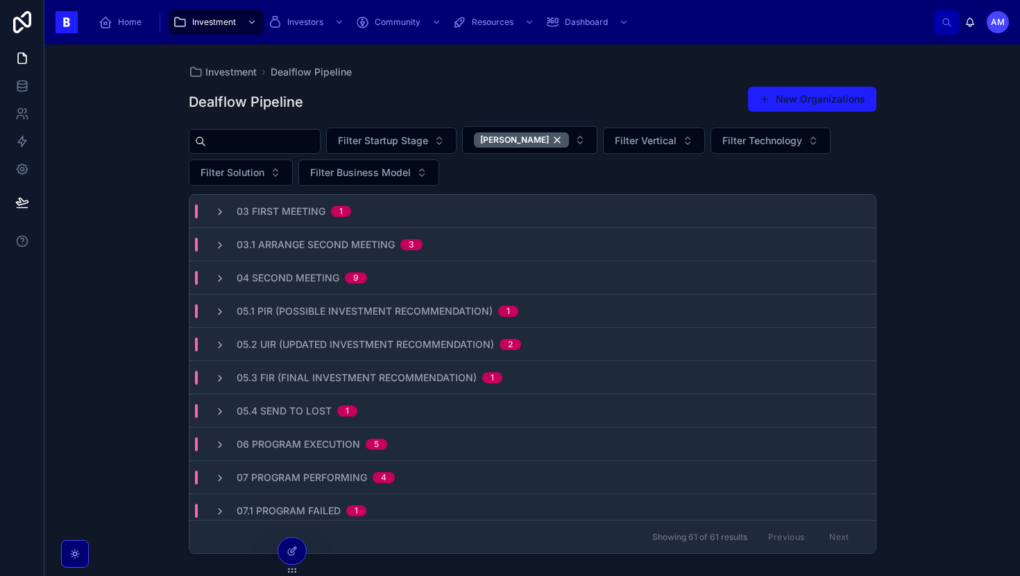
click at [368, 285] on div "04 Second Meeting 9" at bounding box center [532, 278] width 686 height 33
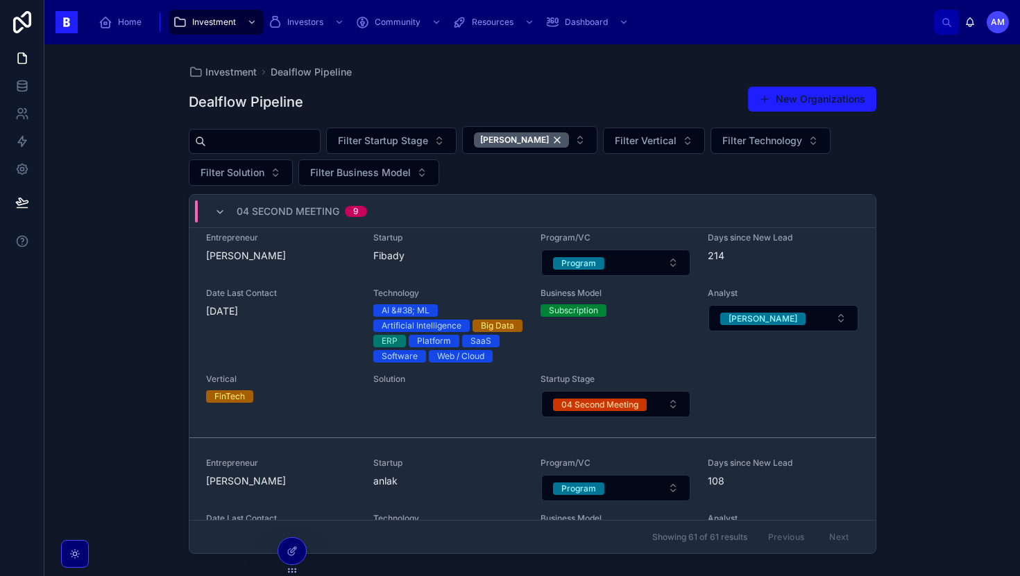
scroll to position [155, 0]
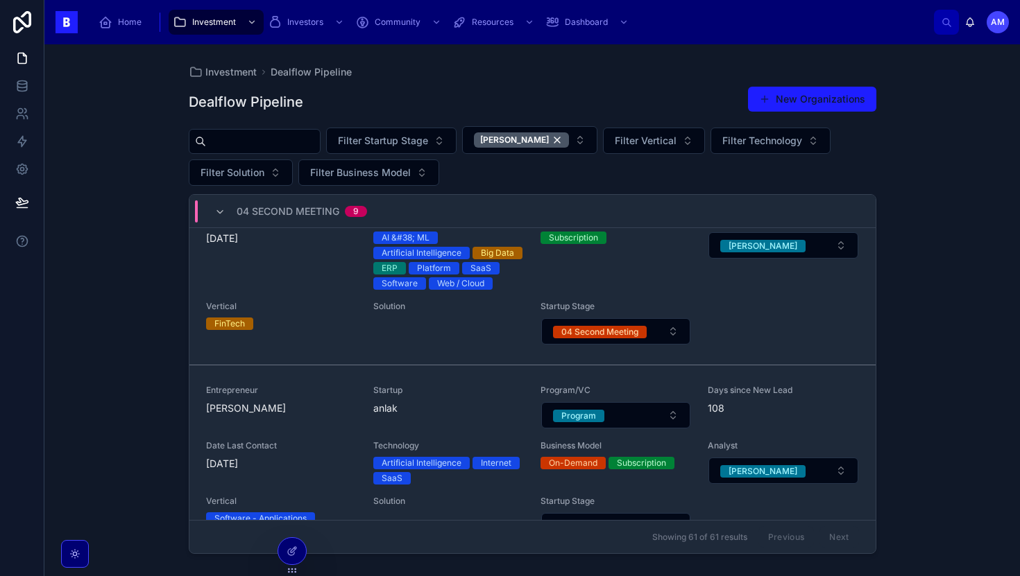
click at [613, 337] on div "04 Second Meeting" at bounding box center [599, 332] width 77 height 12
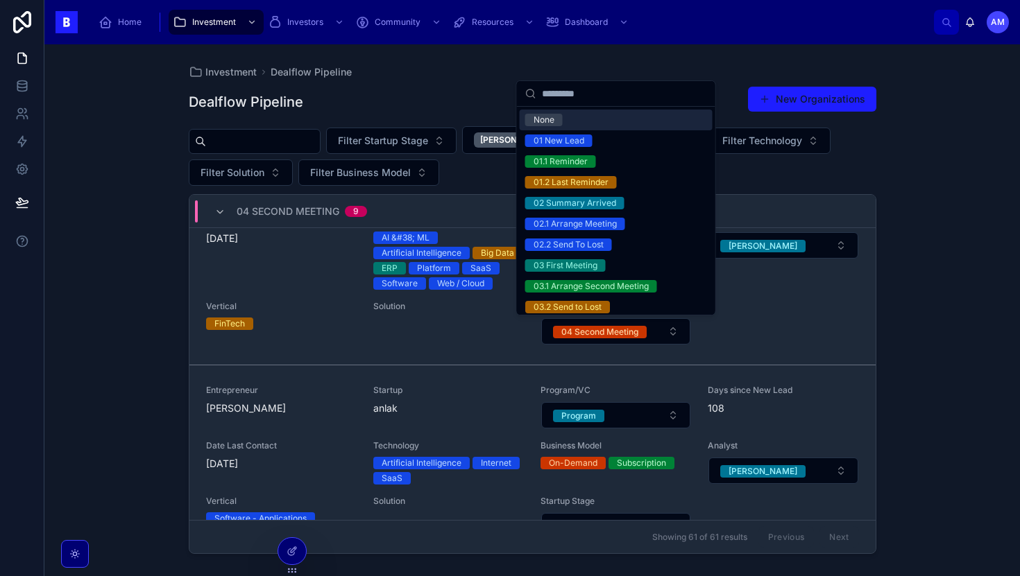
click at [585, 85] on input "text" at bounding box center [624, 93] width 165 height 25
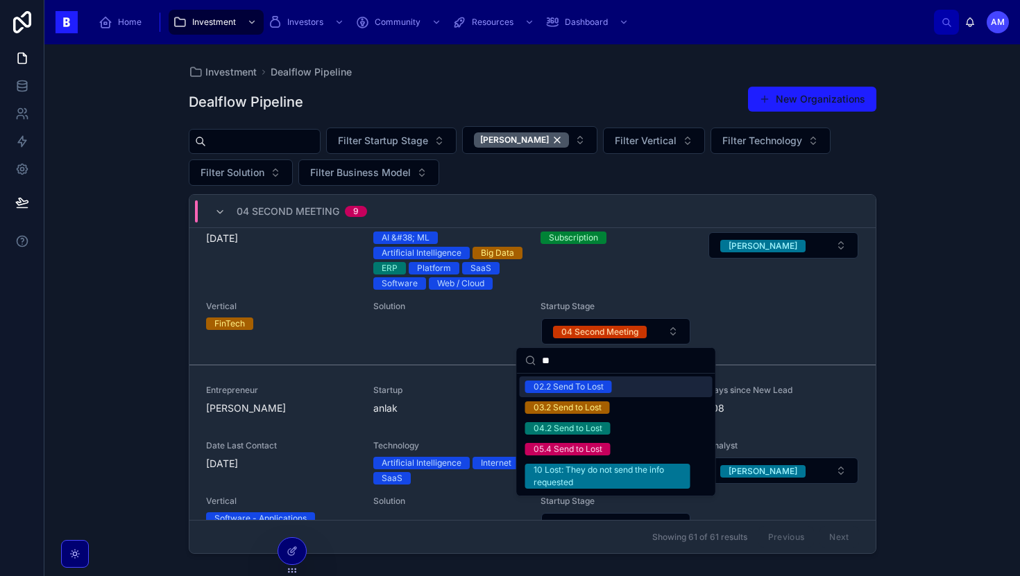
type input "*"
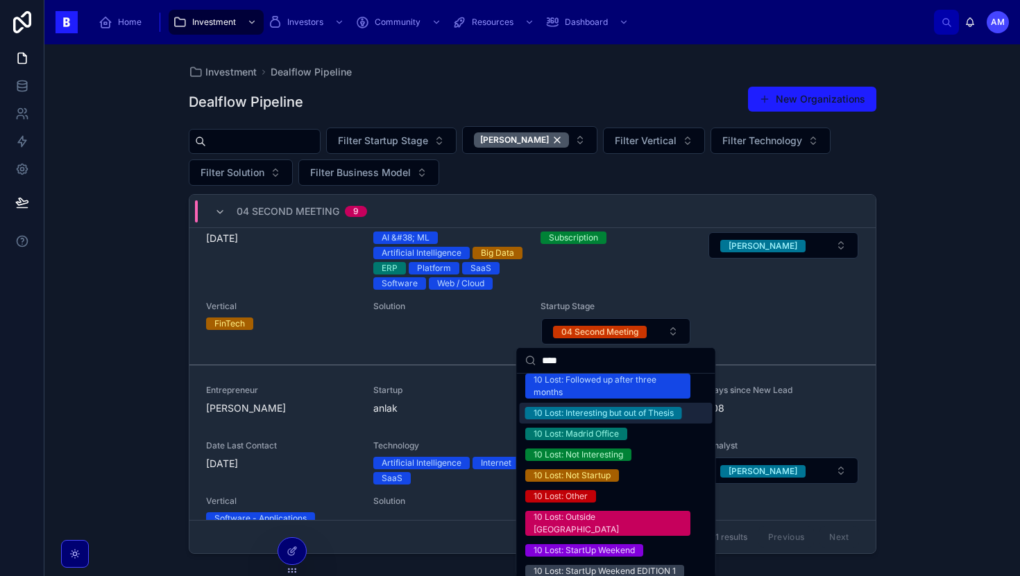
scroll to position [157, 0]
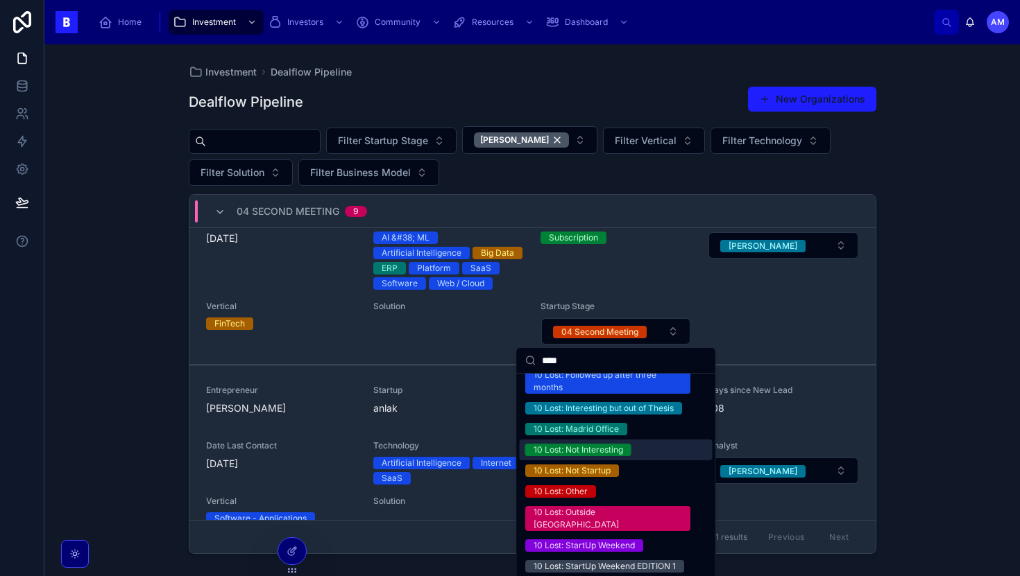
type input "****"
click at [589, 456] on div "10 Lost: Not Interesting" at bounding box center [577, 450] width 89 height 12
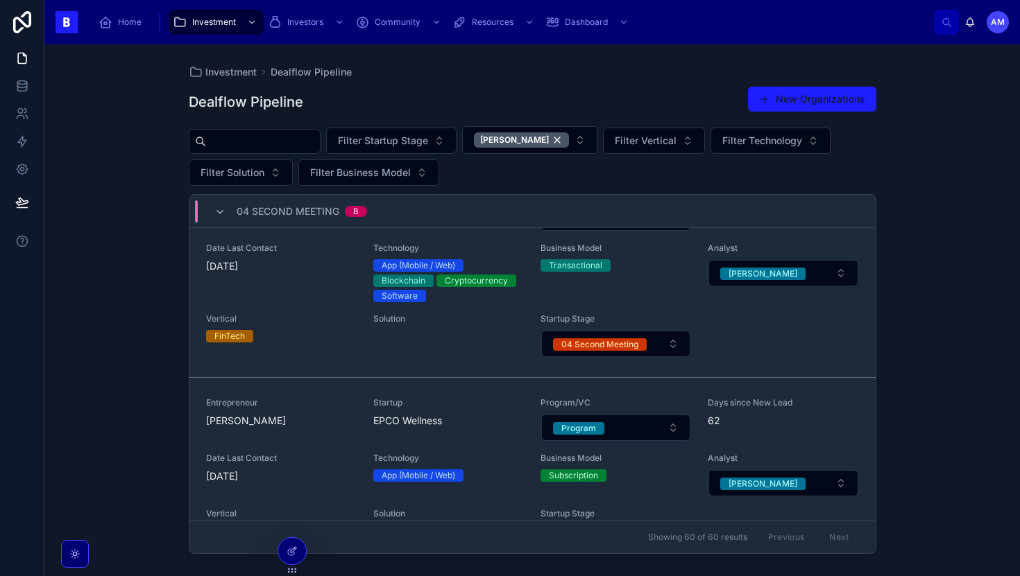
scroll to position [426, 0]
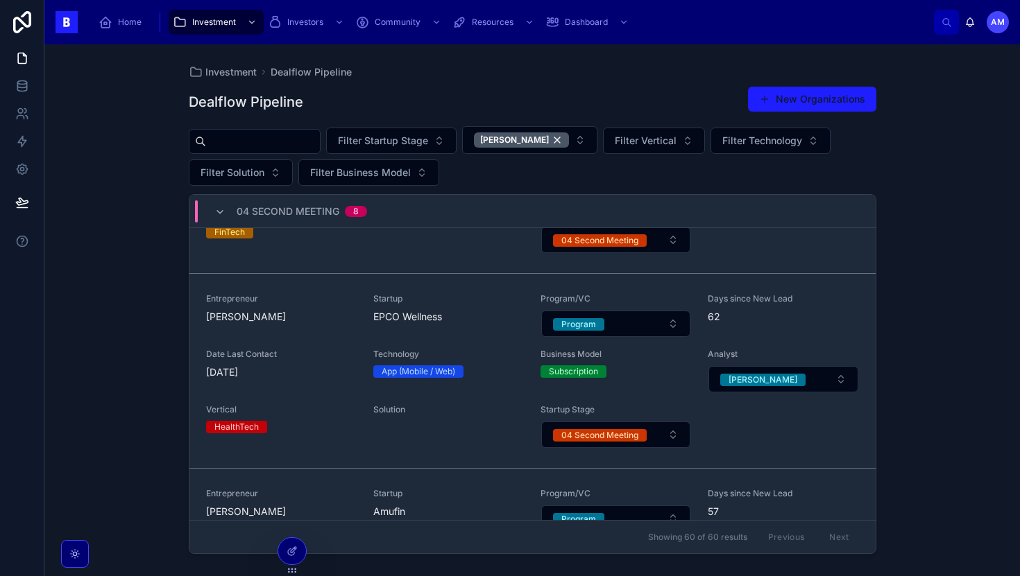
click at [292, 138] on input "text" at bounding box center [263, 141] width 114 height 19
type input "*"
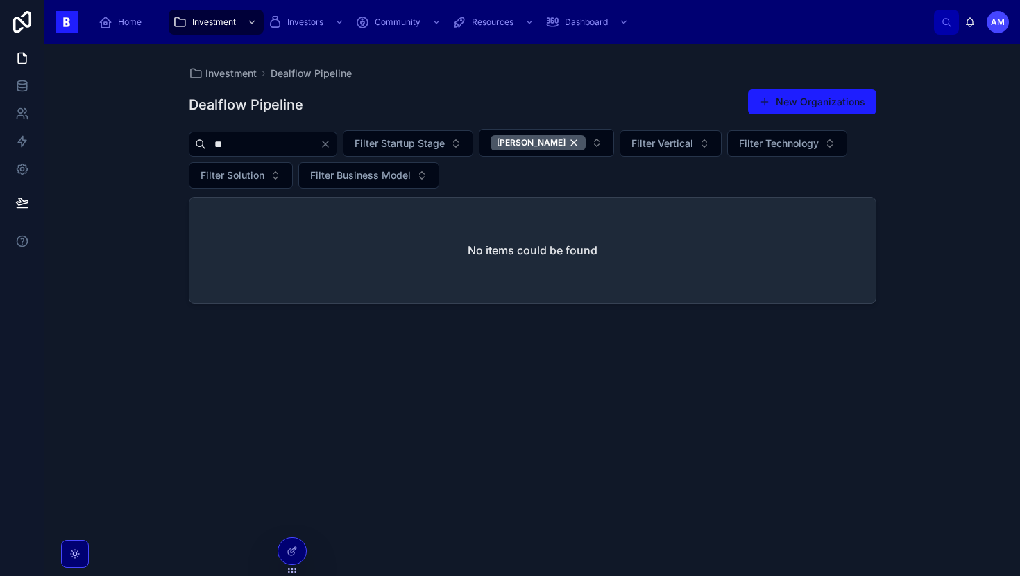
type input "*"
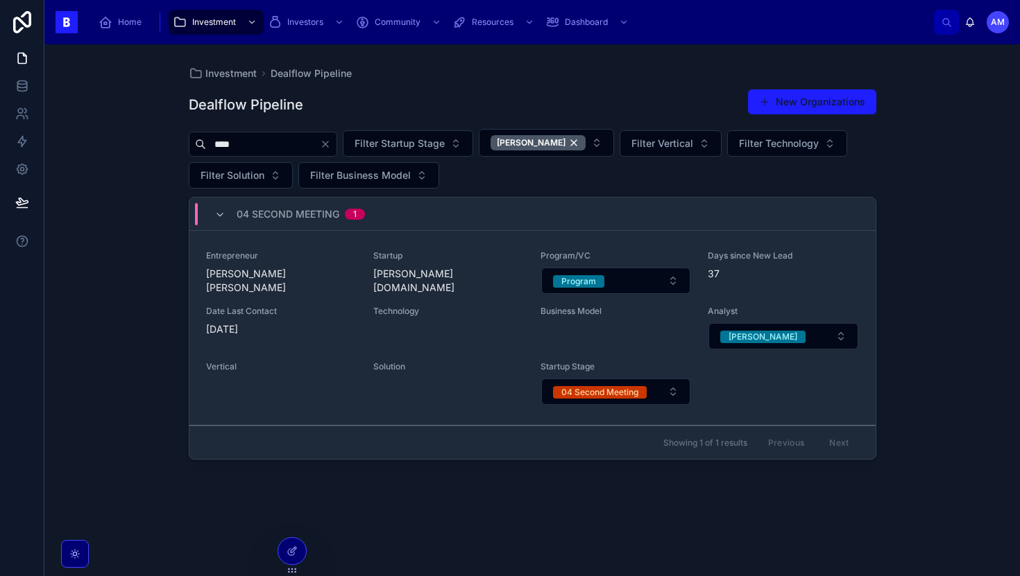
type input "****"
click at [370, 275] on div "Entrepreneur Noam Romano Krabbe Startup Beever.dev Program/VC Program Days sinc…" at bounding box center [532, 327] width 653 height 155
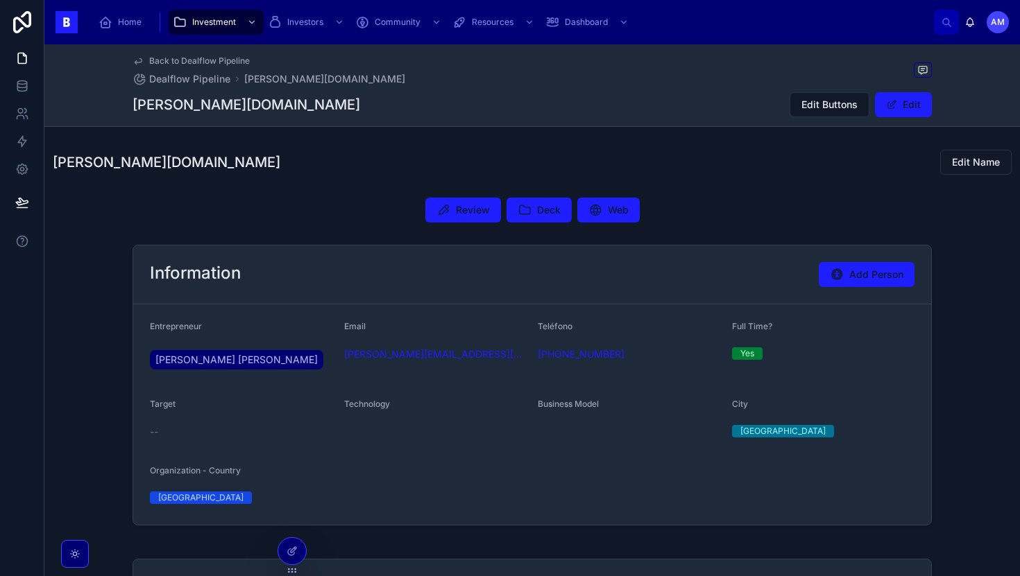
click at [540, 217] on button "Deck" at bounding box center [538, 210] width 65 height 25
click at [472, 214] on span "Review" at bounding box center [473, 210] width 34 height 14
click at [219, 26] on span "Investment" at bounding box center [214, 22] width 44 height 11
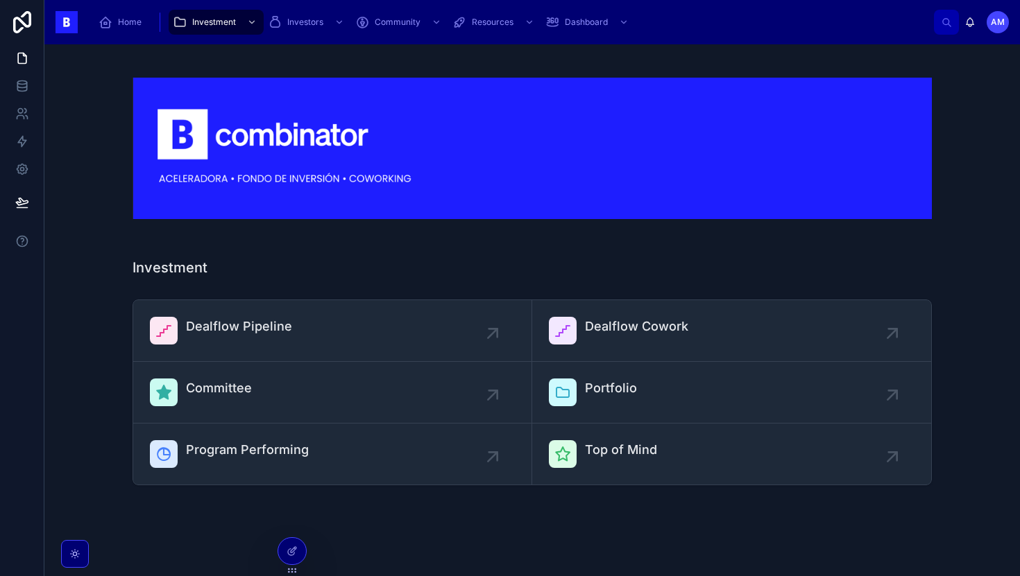
click at [280, 320] on span "Dealflow Pipeline" at bounding box center [239, 326] width 106 height 19
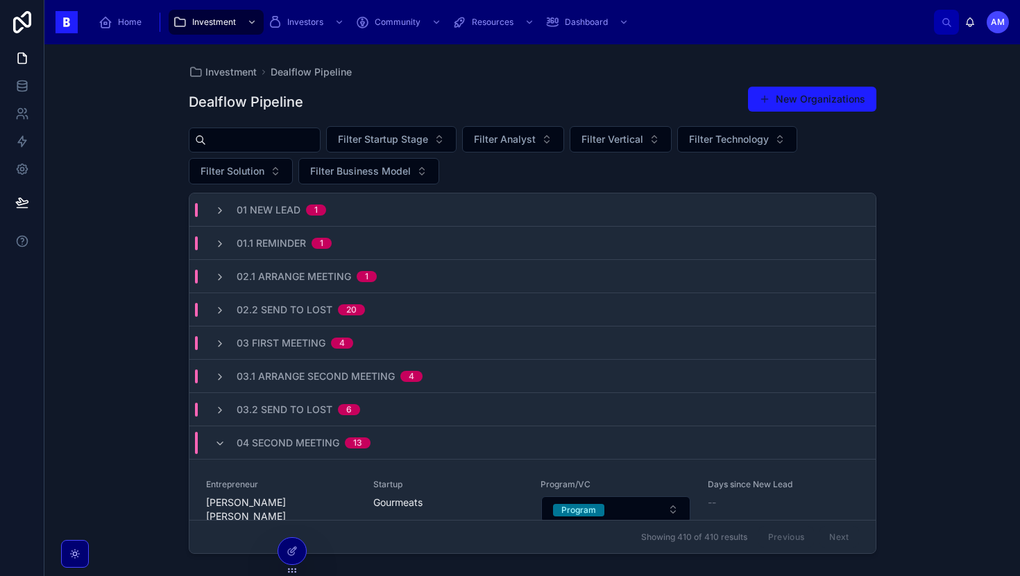
click at [259, 144] on input "text" at bounding box center [263, 139] width 114 height 19
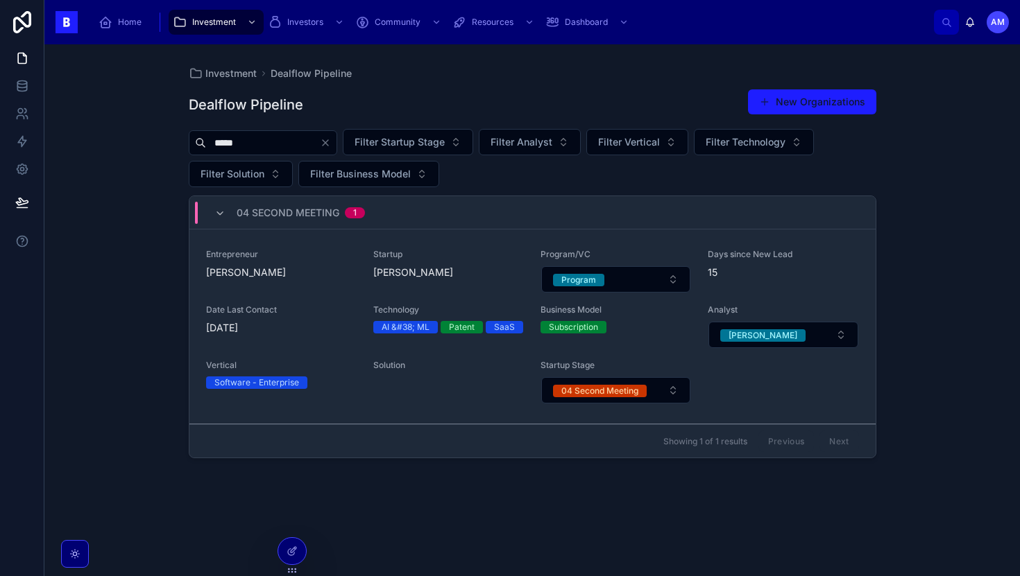
type input "*****"
click at [302, 311] on span "Date Last Contact" at bounding box center [281, 310] width 151 height 11
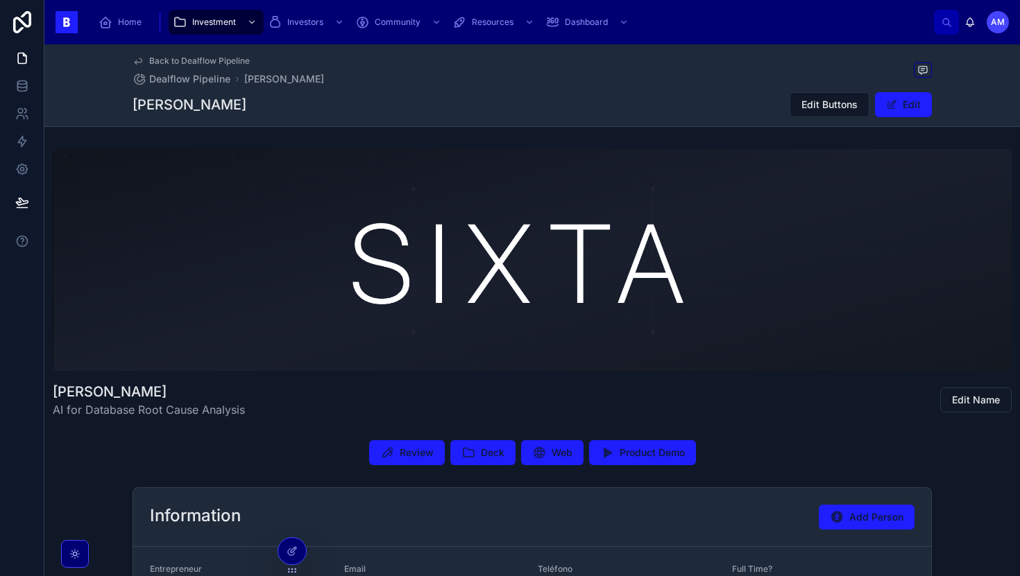
click at [419, 459] on span "Review" at bounding box center [417, 453] width 34 height 14
type input "**********"
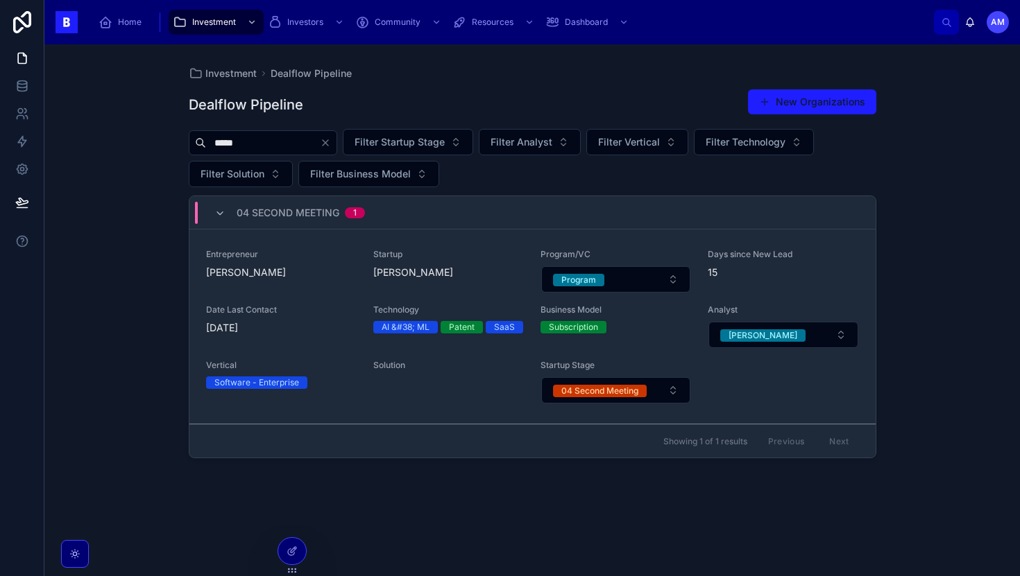
click at [268, 132] on div "*****" at bounding box center [263, 142] width 148 height 25
click at [265, 142] on input "*****" at bounding box center [263, 142] width 114 height 19
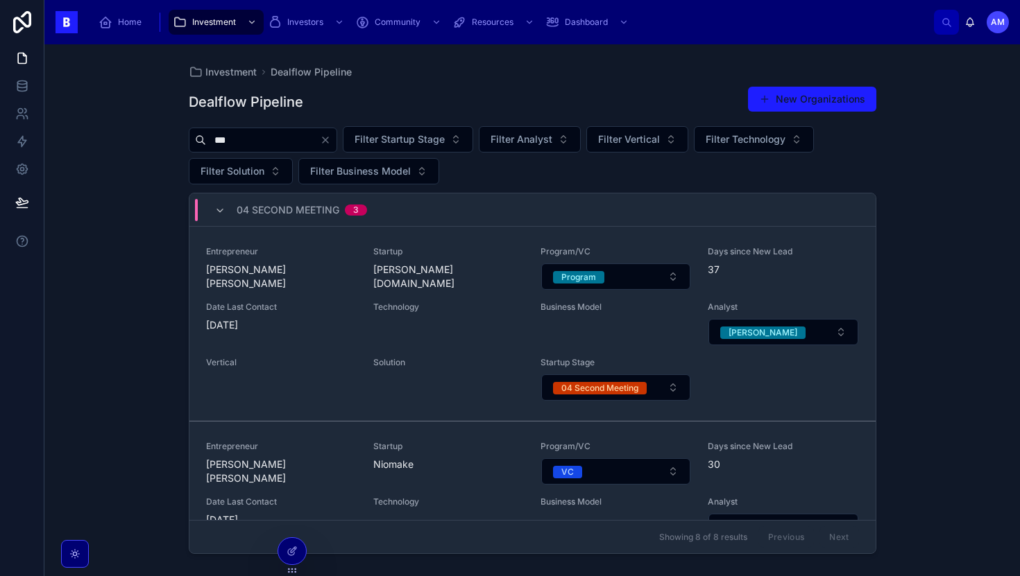
type input "***"
click at [279, 264] on span "Noam Romano Krabbe" at bounding box center [281, 277] width 151 height 28
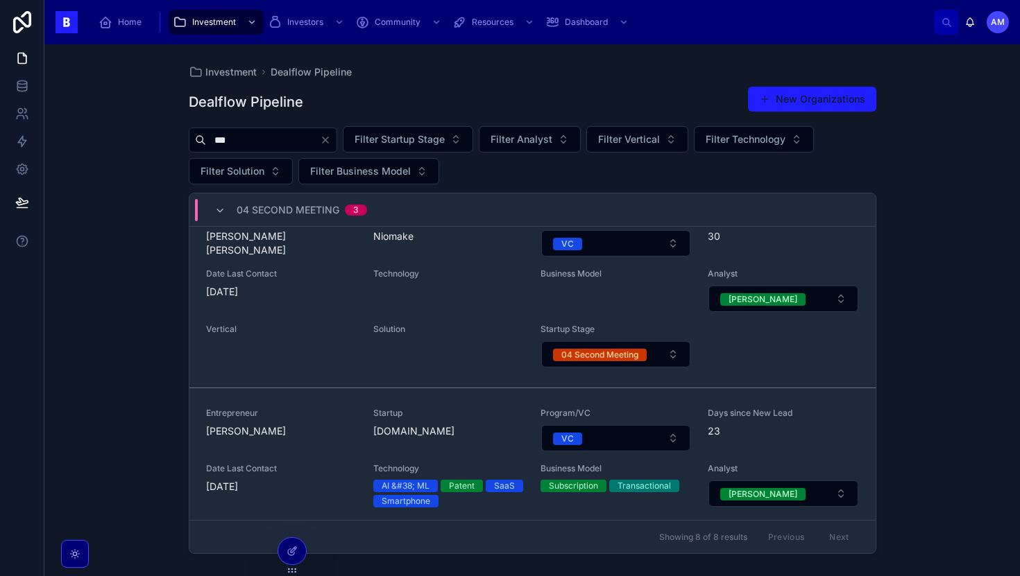
scroll to position [391, 0]
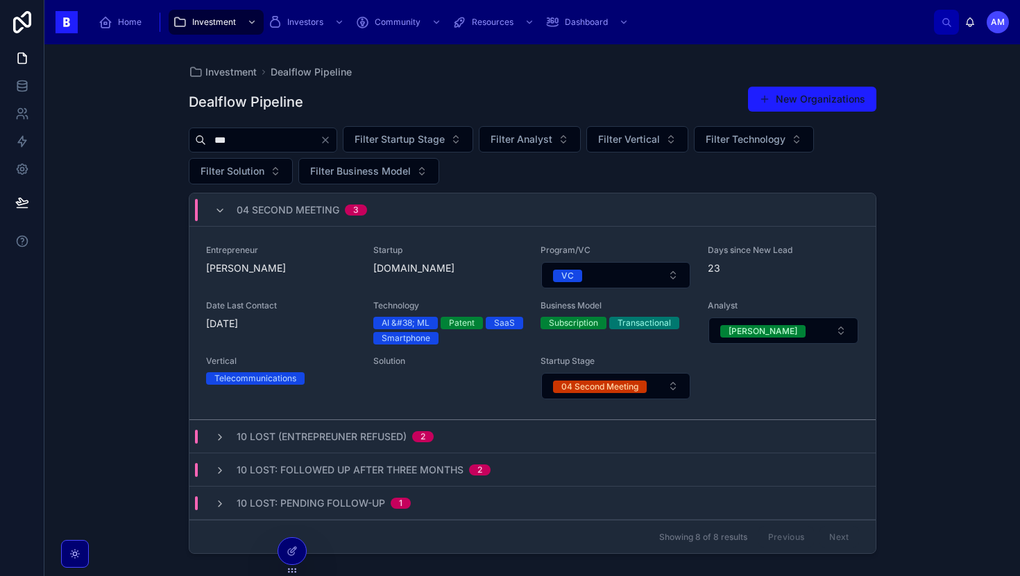
click at [300, 138] on input "***" at bounding box center [263, 139] width 114 height 19
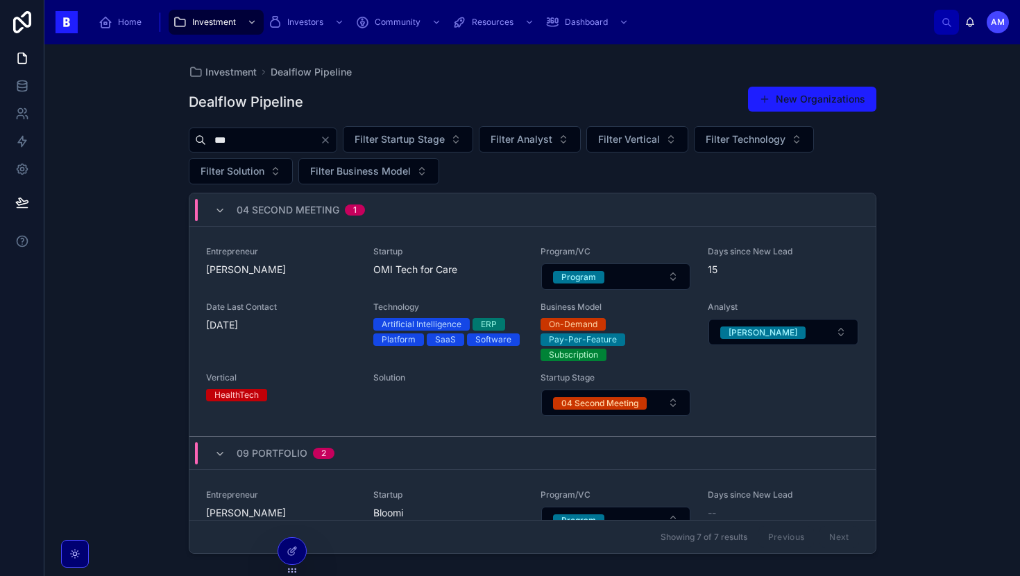
type input "***"
click at [305, 300] on div "Entrepreneur Bastien Vincent Startup OMI Tech for Care Program/VC Program Days …" at bounding box center [532, 331] width 653 height 171
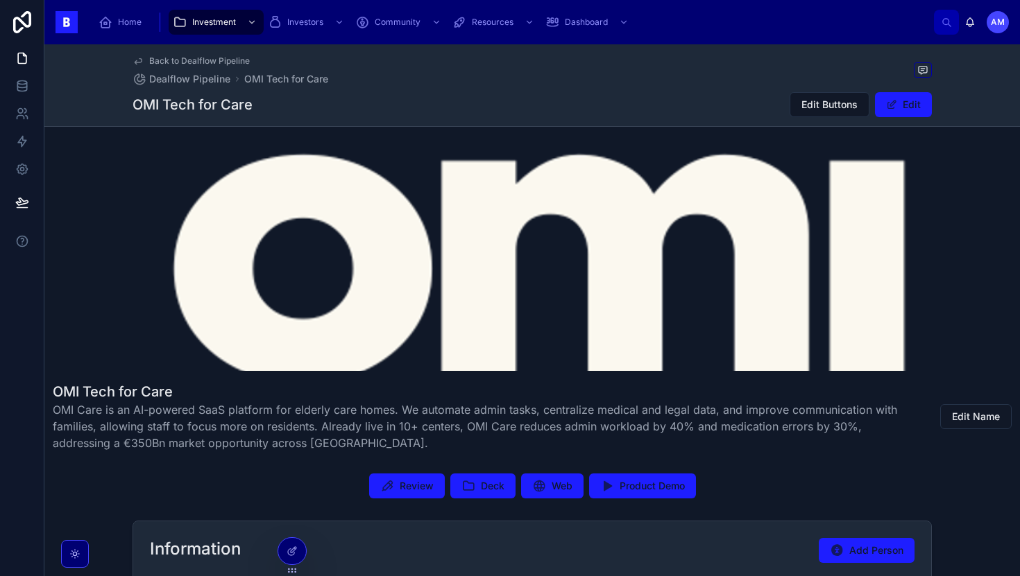
click at [404, 500] on div "Review Deck Web Product Demo" at bounding box center [531, 486] width 975 height 36
click at [409, 491] on span "Review" at bounding box center [417, 486] width 34 height 14
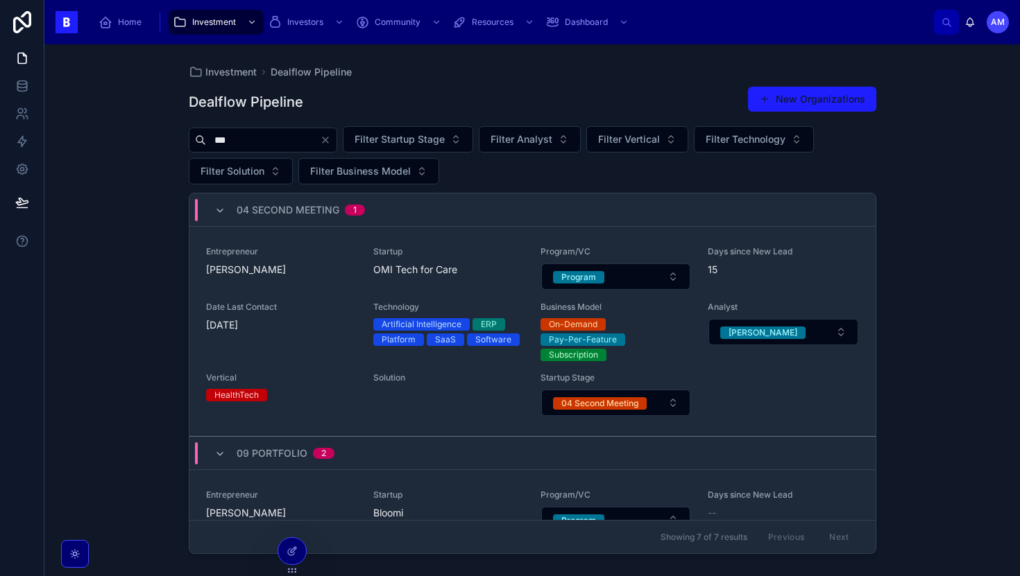
click at [328, 142] on icon "Clear" at bounding box center [326, 140] width 6 height 6
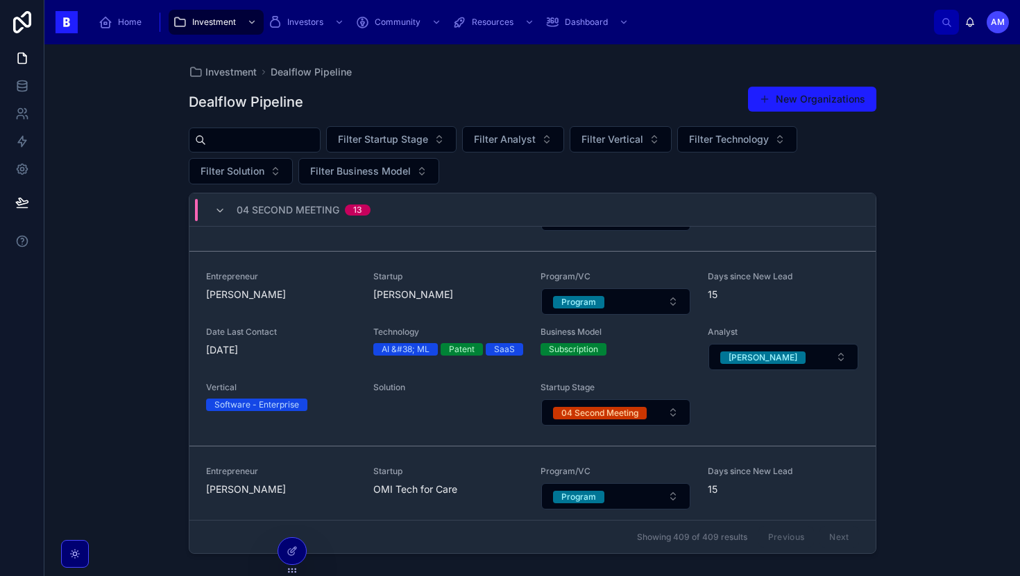
scroll to position [2513, 0]
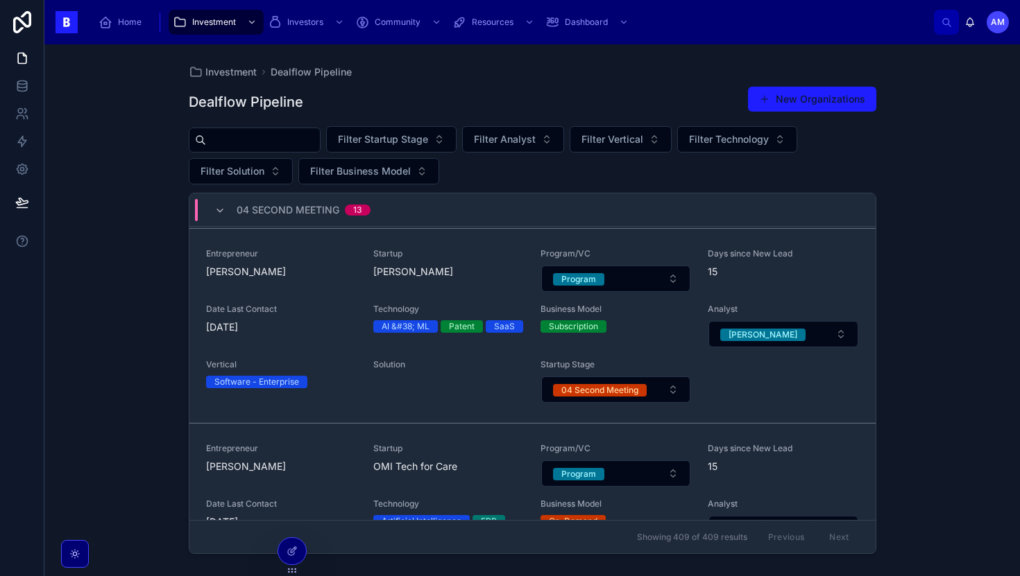
click at [536, 142] on span "Filter Analyst" at bounding box center [505, 139] width 62 height 14
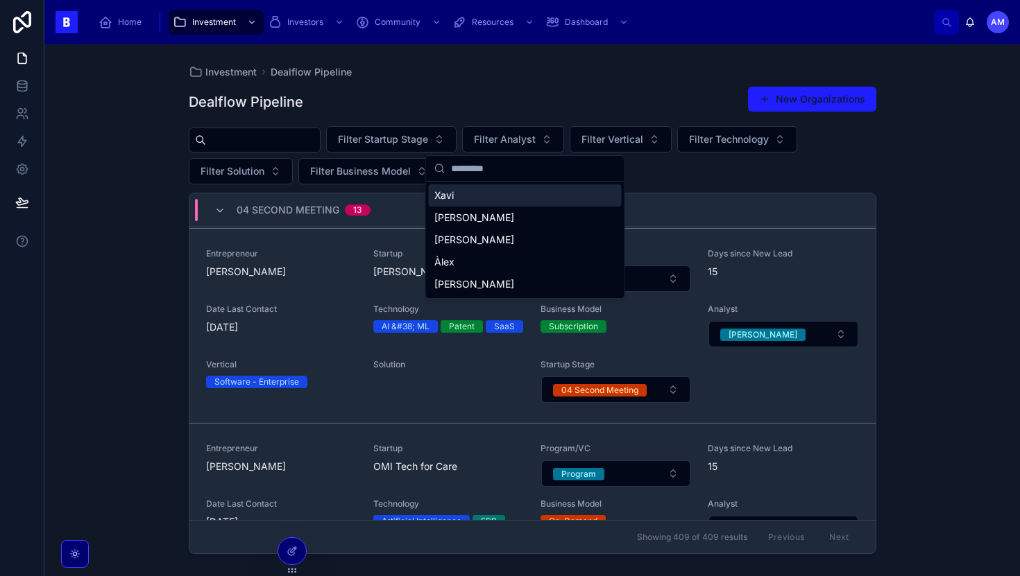
click at [300, 137] on input "text" at bounding box center [263, 139] width 114 height 19
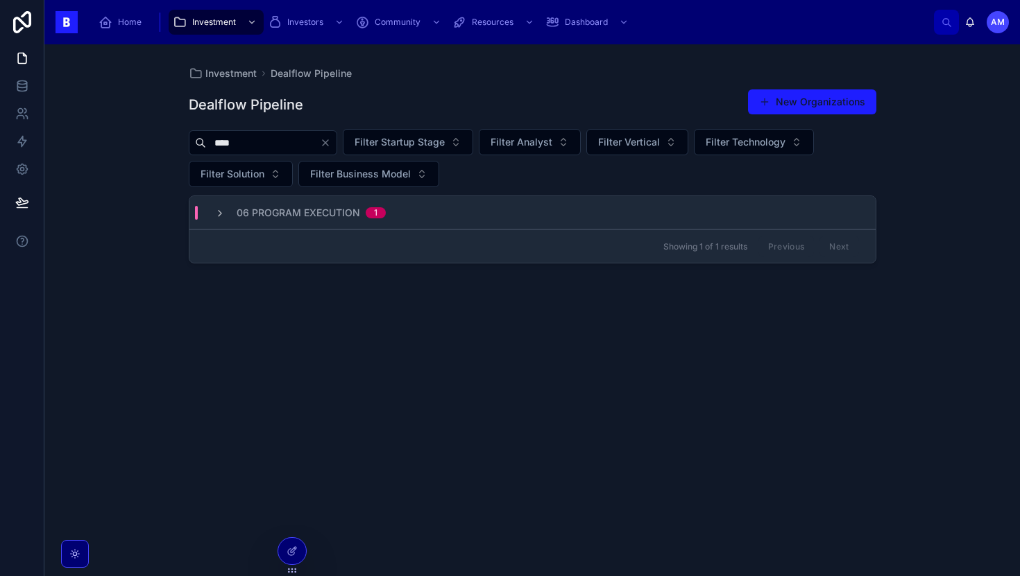
type input "****"
click at [331, 194] on div "Dealflow Pipeline New Organizations **** Filter Startup Stage Filter Analyst Fi…" at bounding box center [532, 319] width 687 height 479
click at [323, 206] on span "06 Program Execution" at bounding box center [298, 213] width 123 height 14
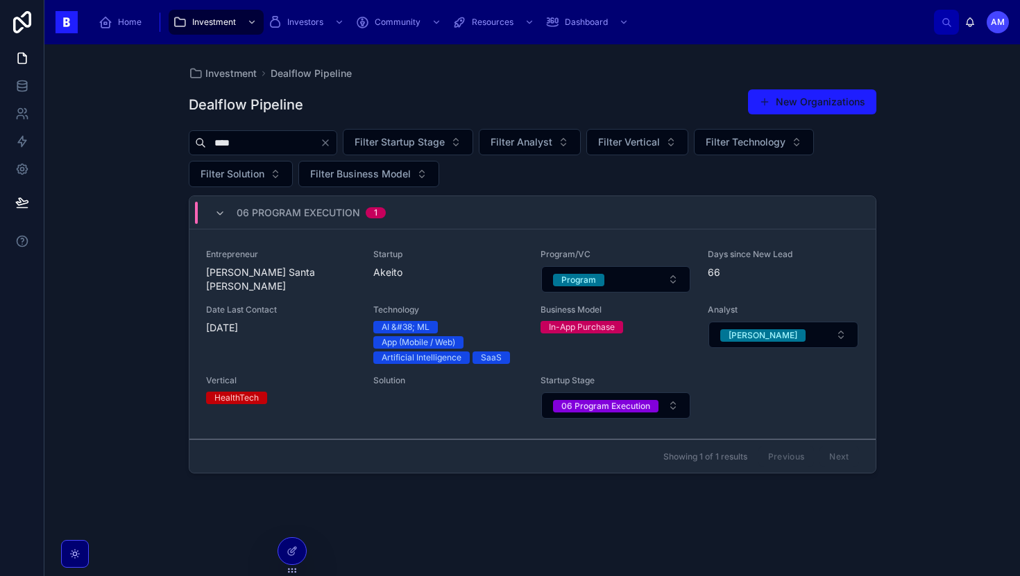
click at [433, 277] on span "Akeito" at bounding box center [448, 273] width 151 height 14
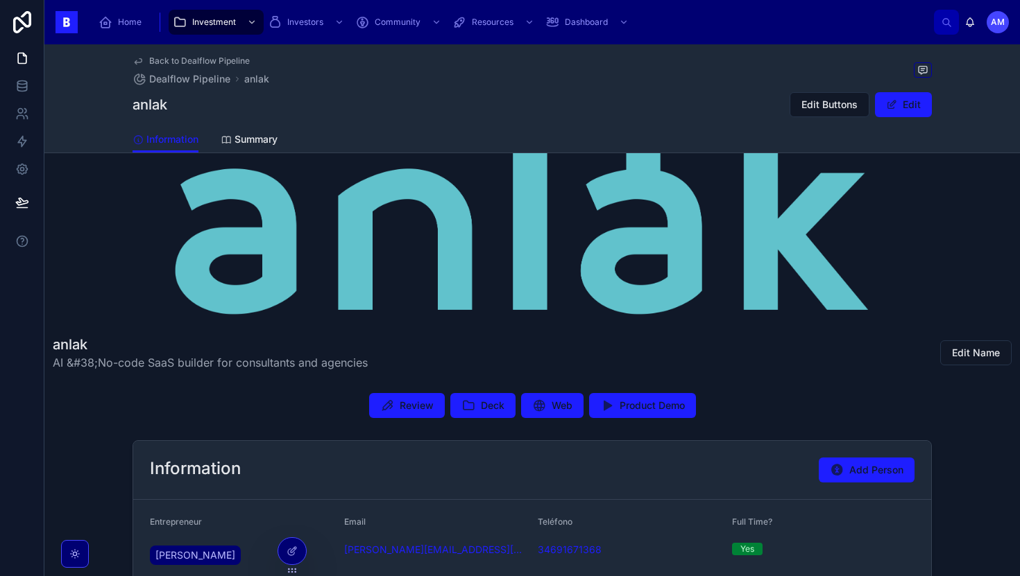
scroll to position [132, 0]
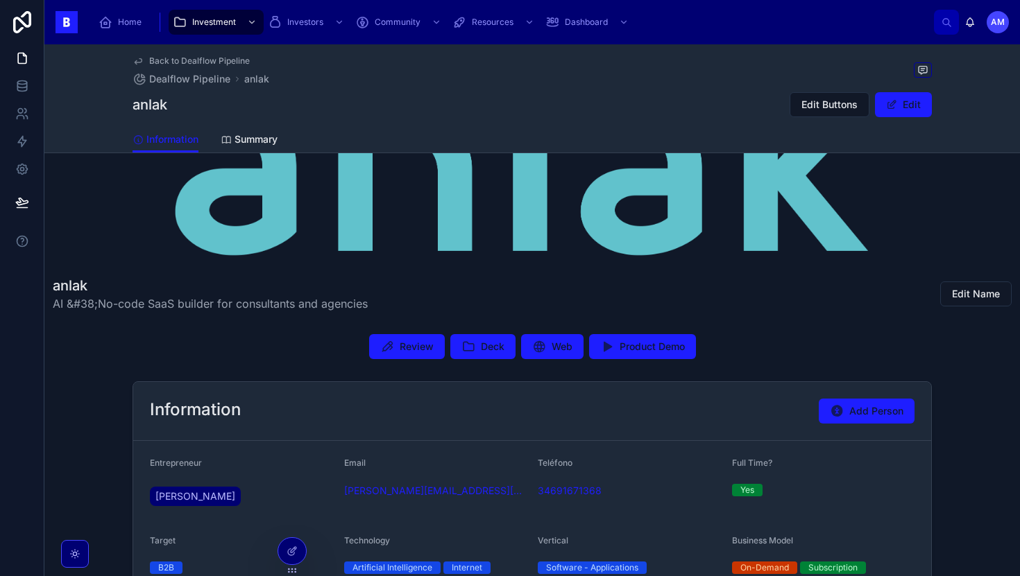
click at [418, 346] on span "Review" at bounding box center [417, 347] width 34 height 14
click at [215, 15] on div "Investment" at bounding box center [216, 22] width 87 height 22
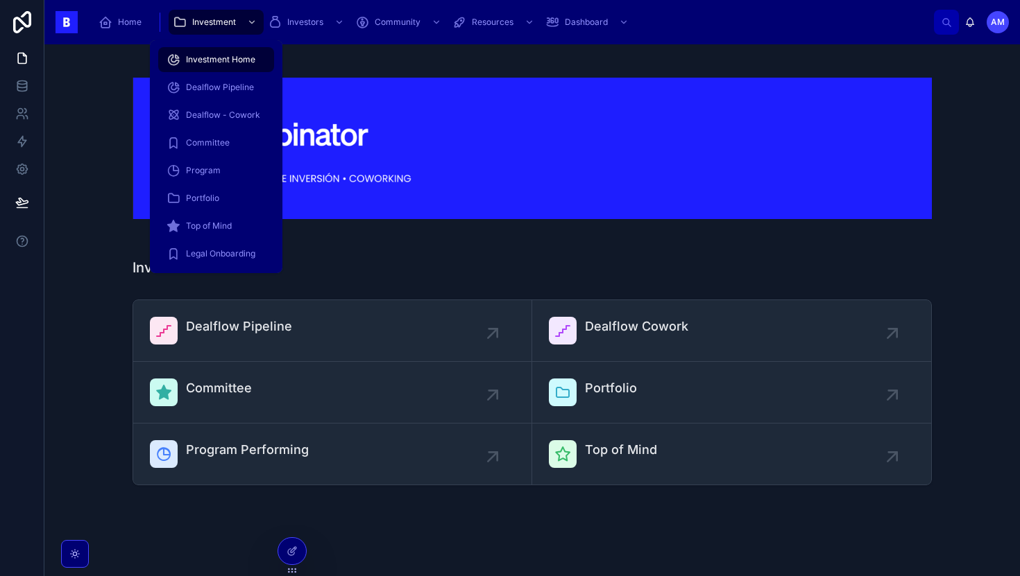
click at [230, 338] on div "Dealflow Pipeline" at bounding box center [239, 331] width 106 height 28
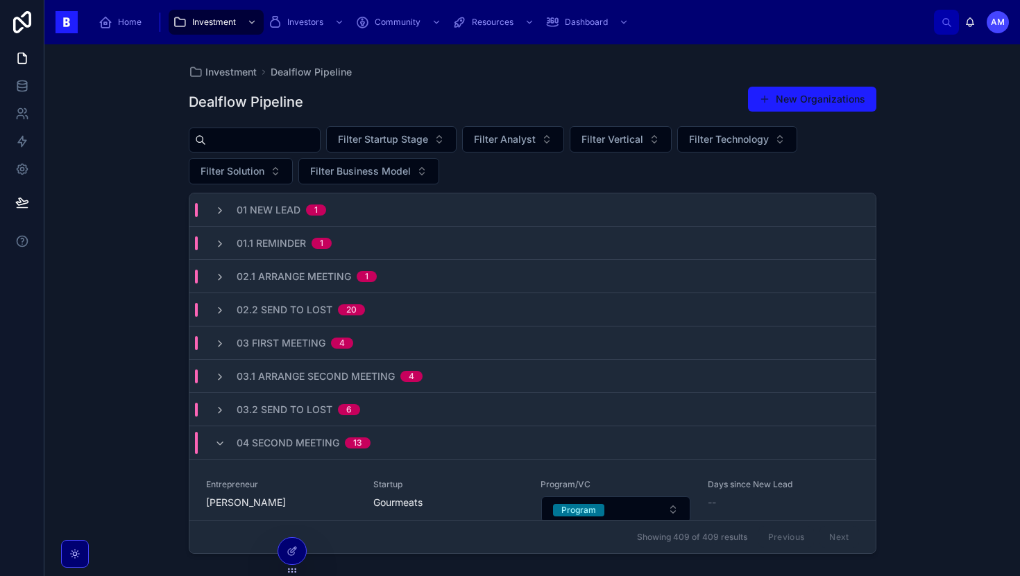
click at [252, 141] on input "text" at bounding box center [263, 139] width 114 height 19
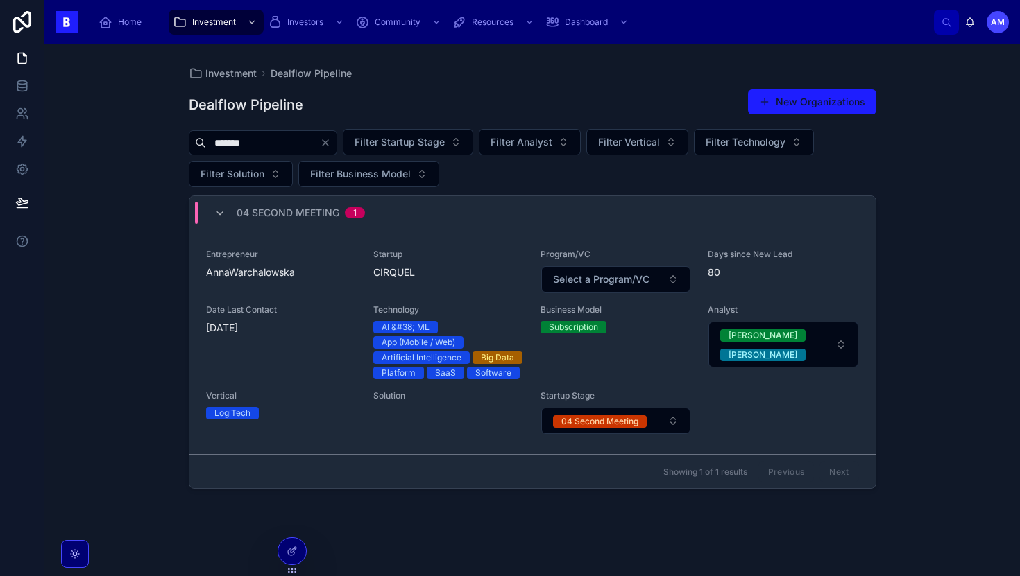
type input "*******"
click at [353, 263] on div "Entrepreneur AnnaWarchalowska" at bounding box center [281, 264] width 151 height 31
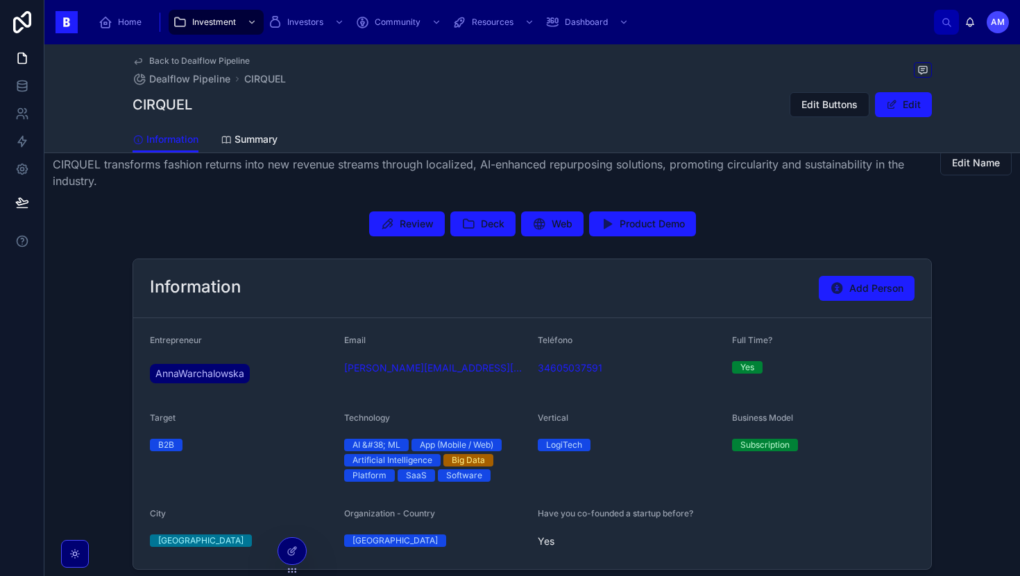
scroll to position [264, 0]
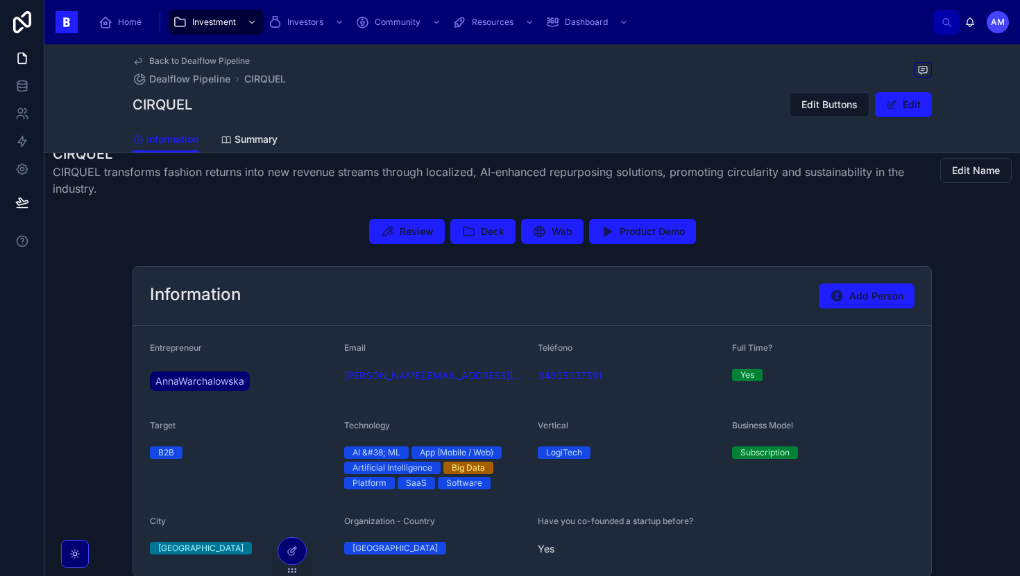
click at [462, 233] on icon at bounding box center [468, 232] width 14 height 14
click at [402, 230] on span "Review" at bounding box center [417, 232] width 34 height 14
click at [186, 379] on span "AnnaWarchalowska" at bounding box center [199, 382] width 89 height 14
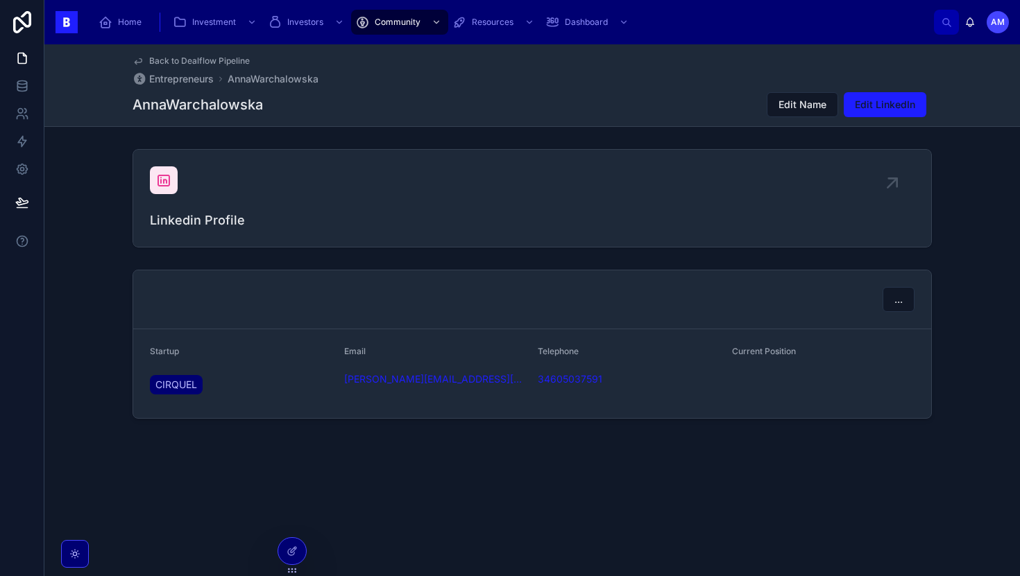
click at [161, 171] on div at bounding box center [164, 180] width 28 height 28
click at [71, 213] on div "Linkedin Profile" at bounding box center [531, 199] width 975 height 110
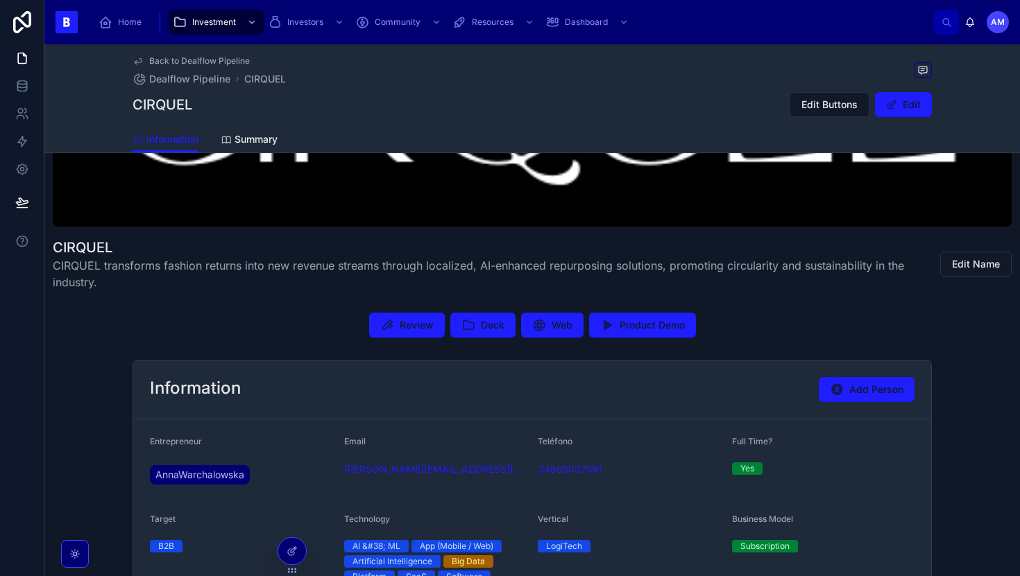
scroll to position [197, 0]
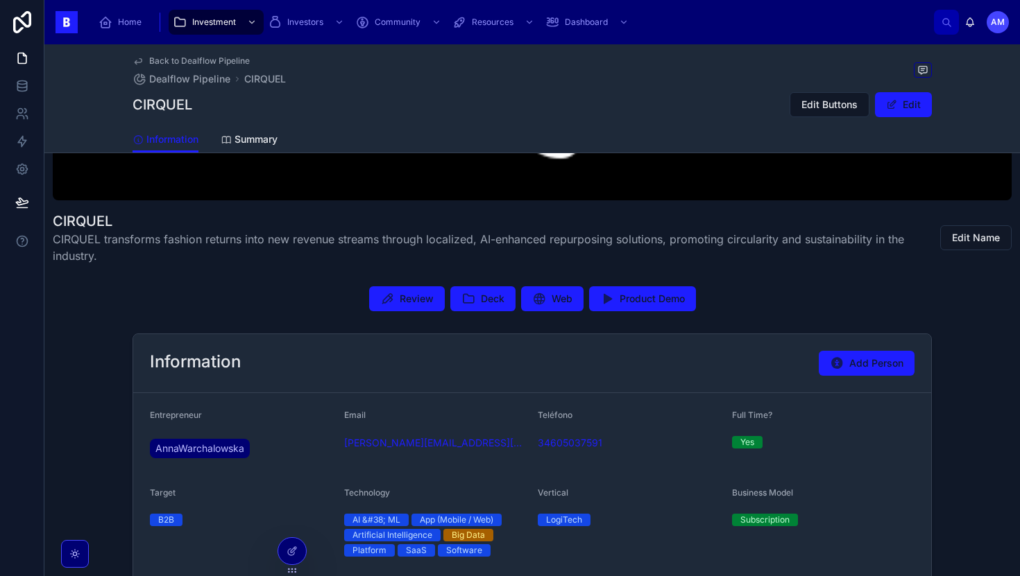
click at [311, 263] on span "CIRQUEL transforms fashion returns into new revenue streams through localized, …" at bounding box center [480, 247] width 855 height 33
click at [545, 302] on button "Web" at bounding box center [552, 299] width 62 height 25
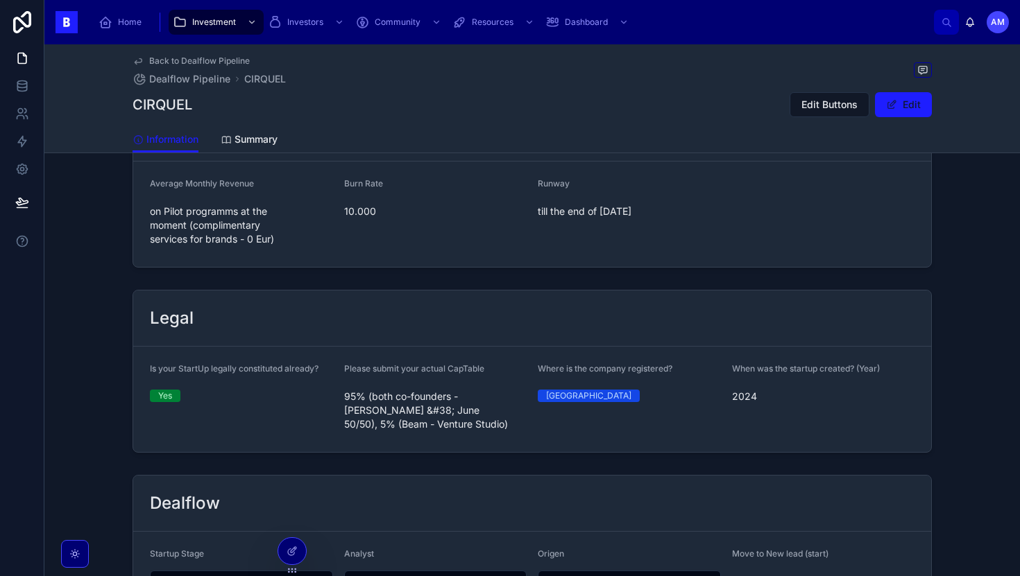
scroll to position [796, 0]
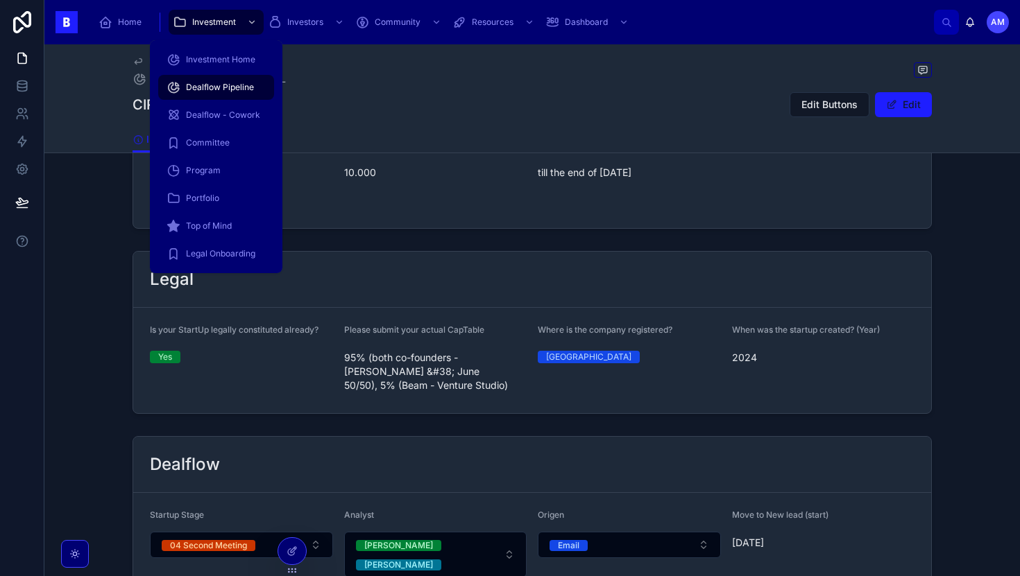
click at [203, 28] on div "Investment" at bounding box center [216, 22] width 87 height 22
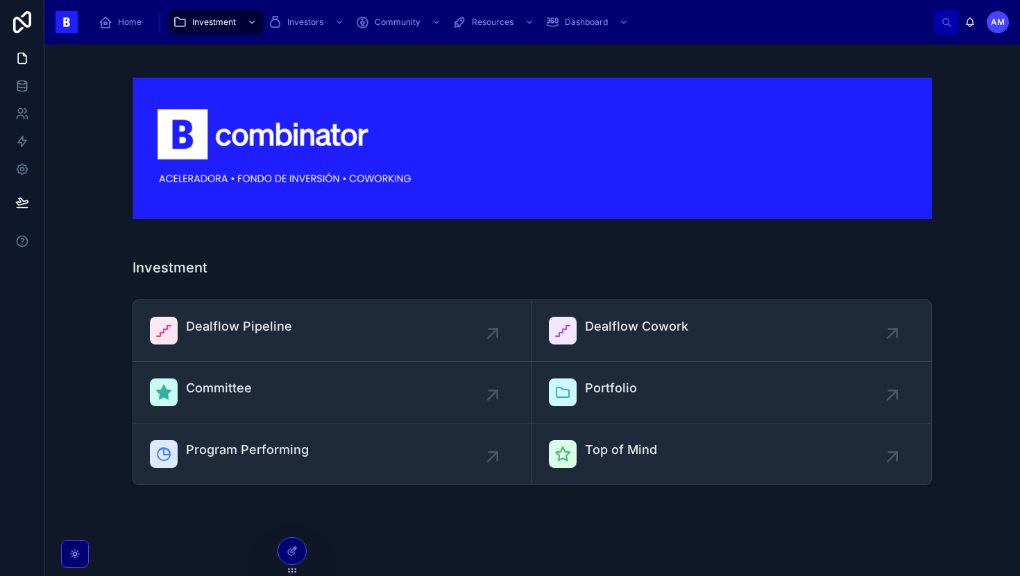
click at [275, 339] on div "Dealflow Pipeline" at bounding box center [239, 331] width 106 height 28
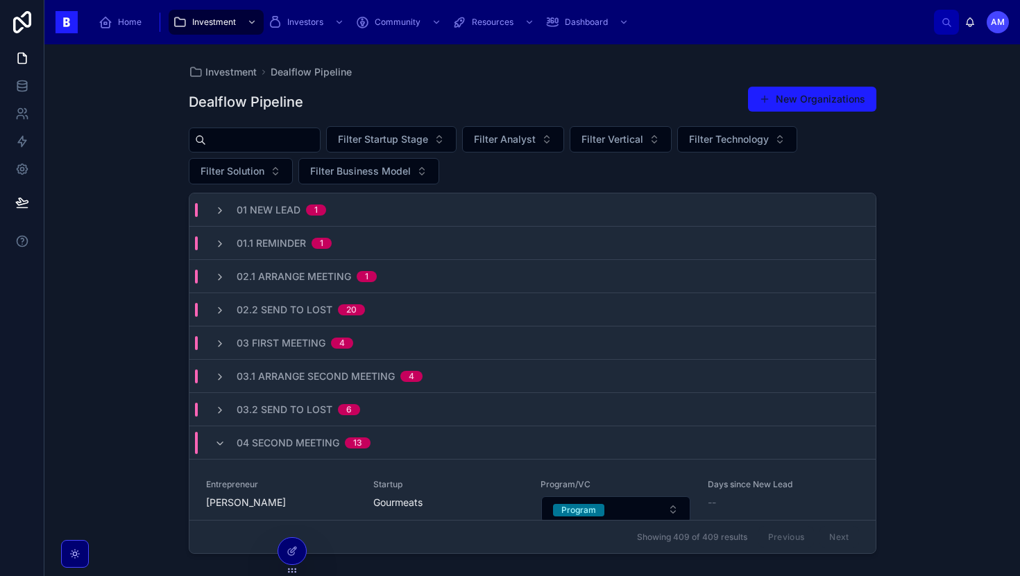
click at [531, 129] on button "Filter Analyst" at bounding box center [513, 139] width 102 height 26
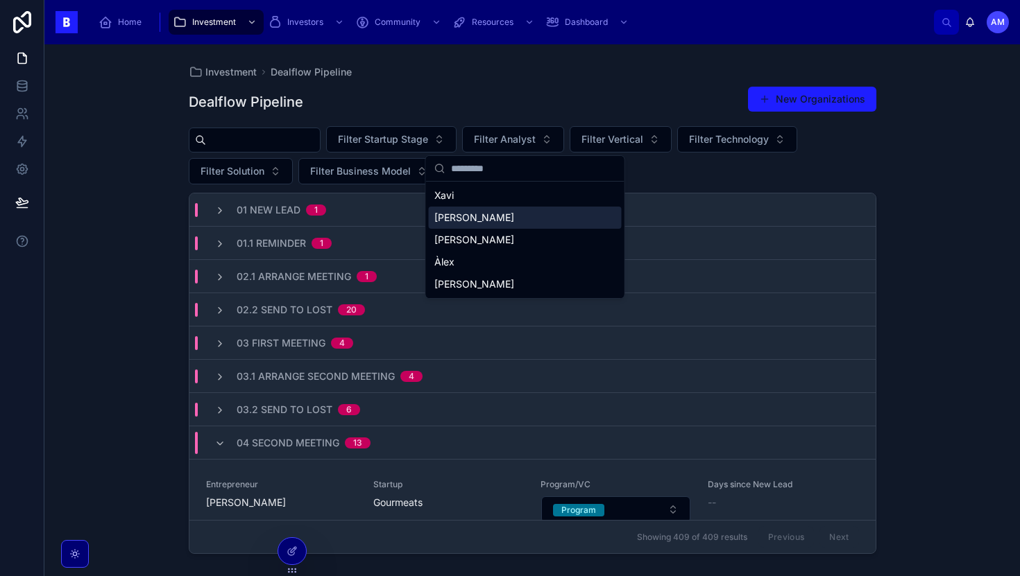
click at [454, 214] on div "[PERSON_NAME]" at bounding box center [525, 218] width 193 height 22
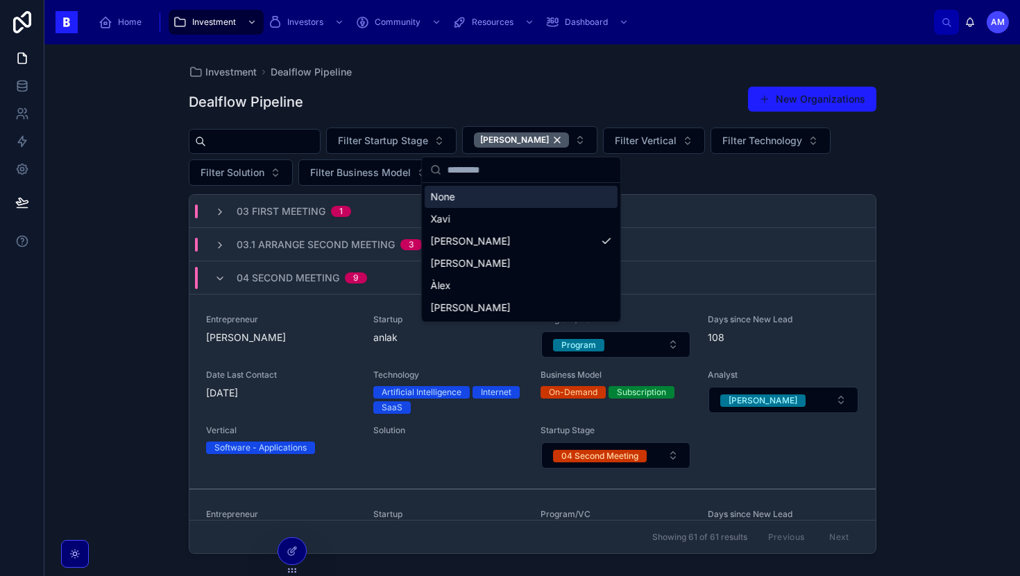
click at [298, 146] on input "text" at bounding box center [263, 141] width 114 height 19
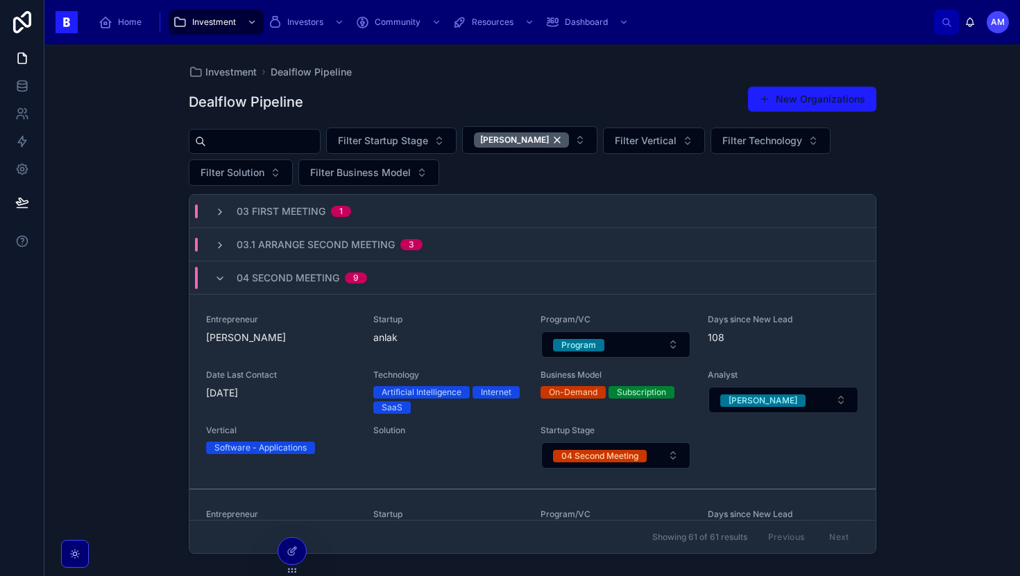
click at [139, 158] on div "Investment Dealflow Pipeline Dealflow Pipeline New Organizations Filter Startup…" at bounding box center [531, 310] width 975 height 532
click at [290, 141] on input "text" at bounding box center [263, 141] width 114 height 19
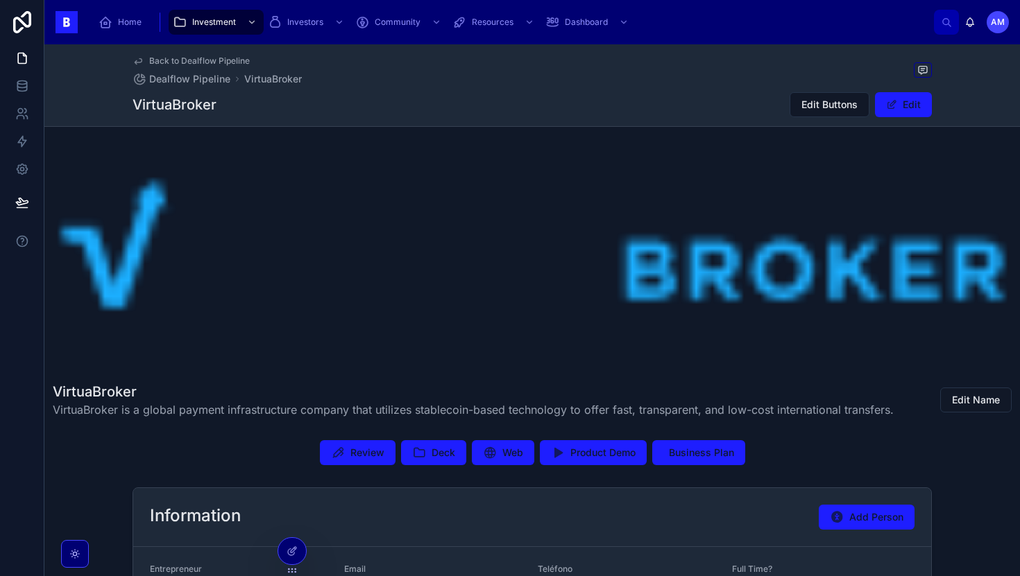
click at [375, 455] on span "Review" at bounding box center [367, 453] width 34 height 14
